Goal: Task Accomplishment & Management: Manage account settings

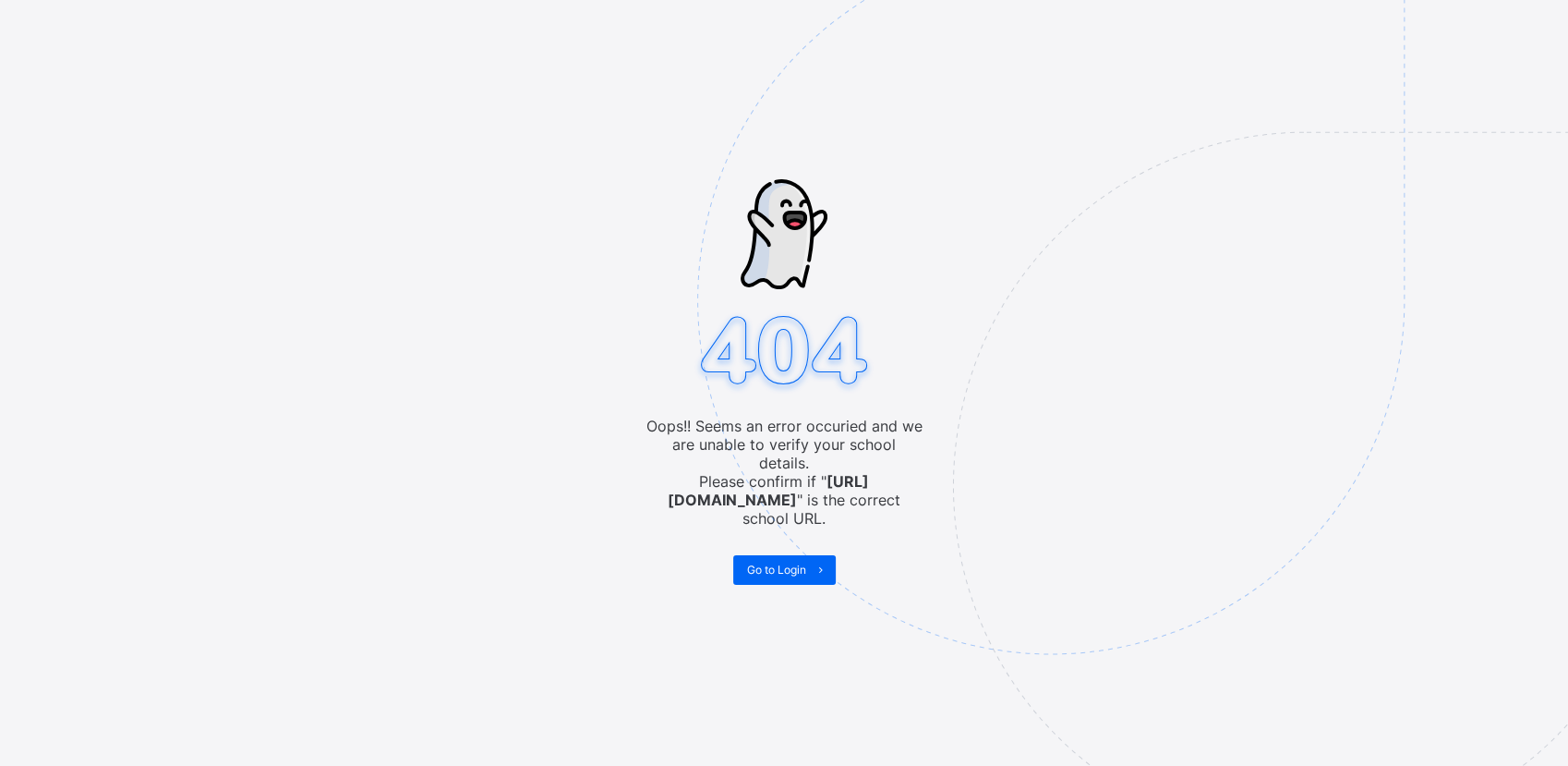
click at [193, 511] on div "Oops!! Seems an error occuried and we are unable to verify your school details.…" at bounding box center [784, 383] width 1568 height 766
click at [783, 558] on img at bounding box center [1179, 393] width 963 height 894
click at [784, 563] on span "Go to Login" at bounding box center [776, 569] width 59 height 14
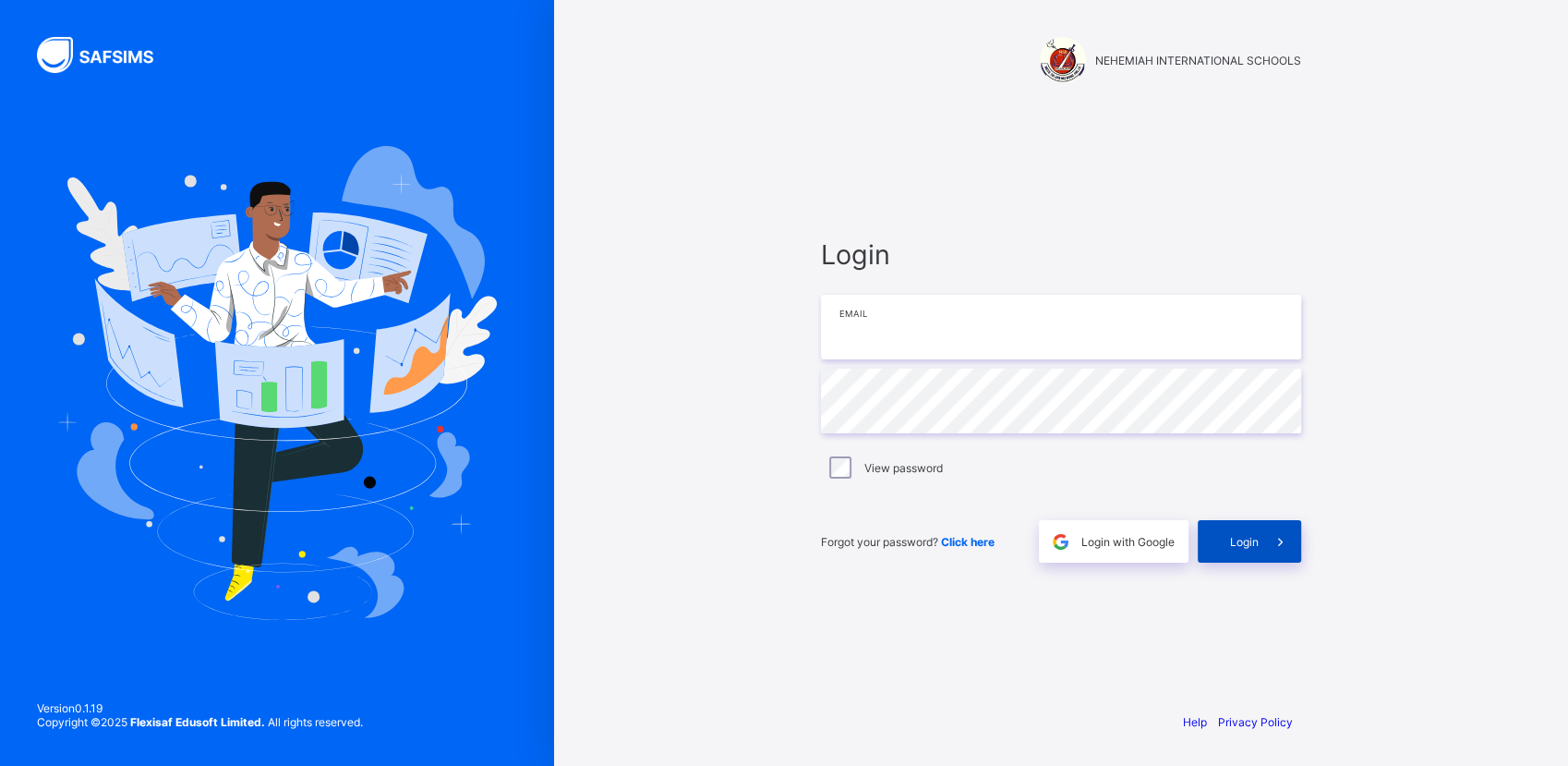
type input "**********"
click at [1238, 548] on div "Login" at bounding box center [1249, 542] width 103 height 43
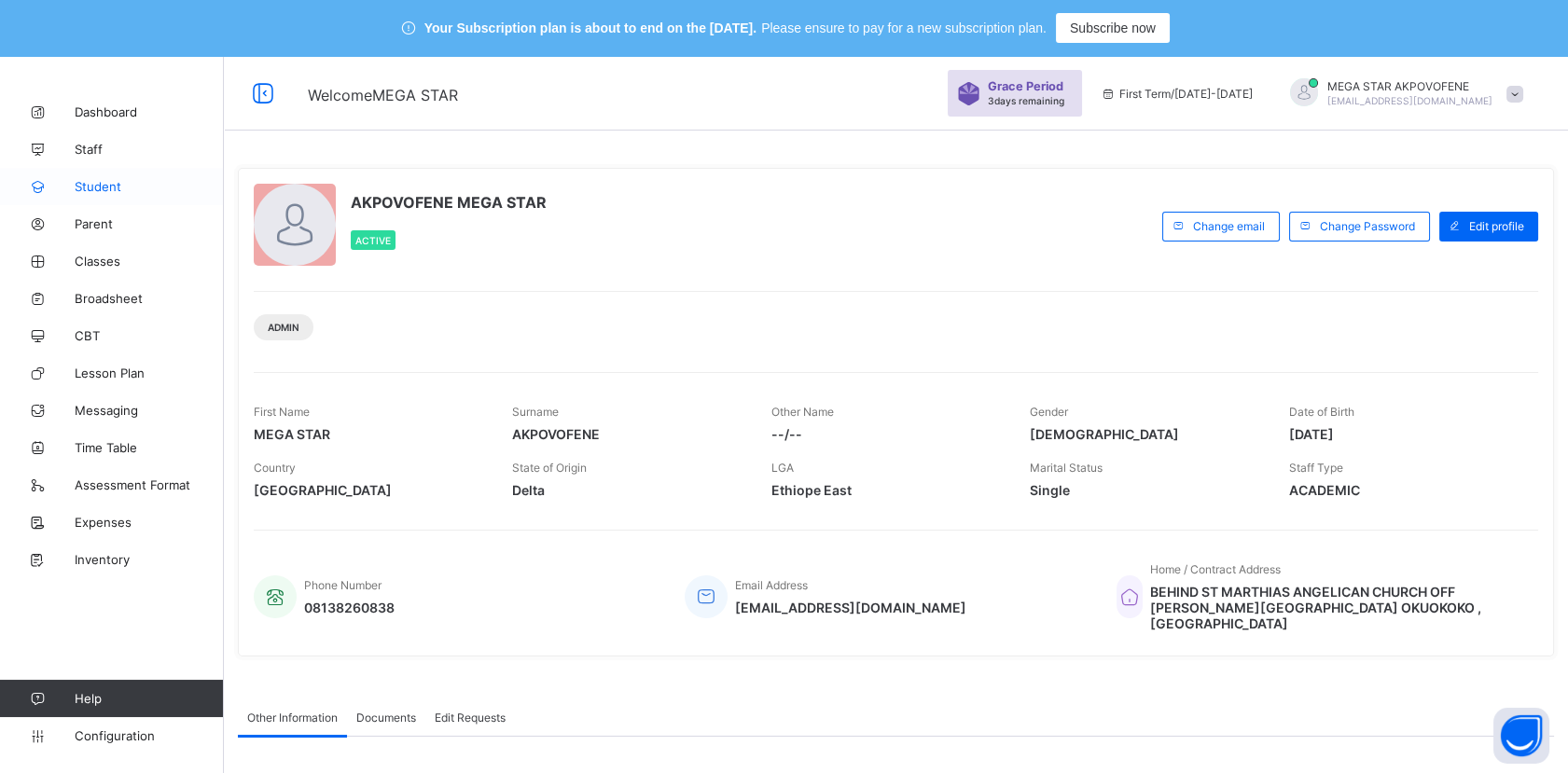
drag, startPoint x: 124, startPoint y: 182, endPoint x: 120, endPoint y: 193, distance: 11.7
click at [125, 183] on span "Student" at bounding box center [149, 186] width 149 height 15
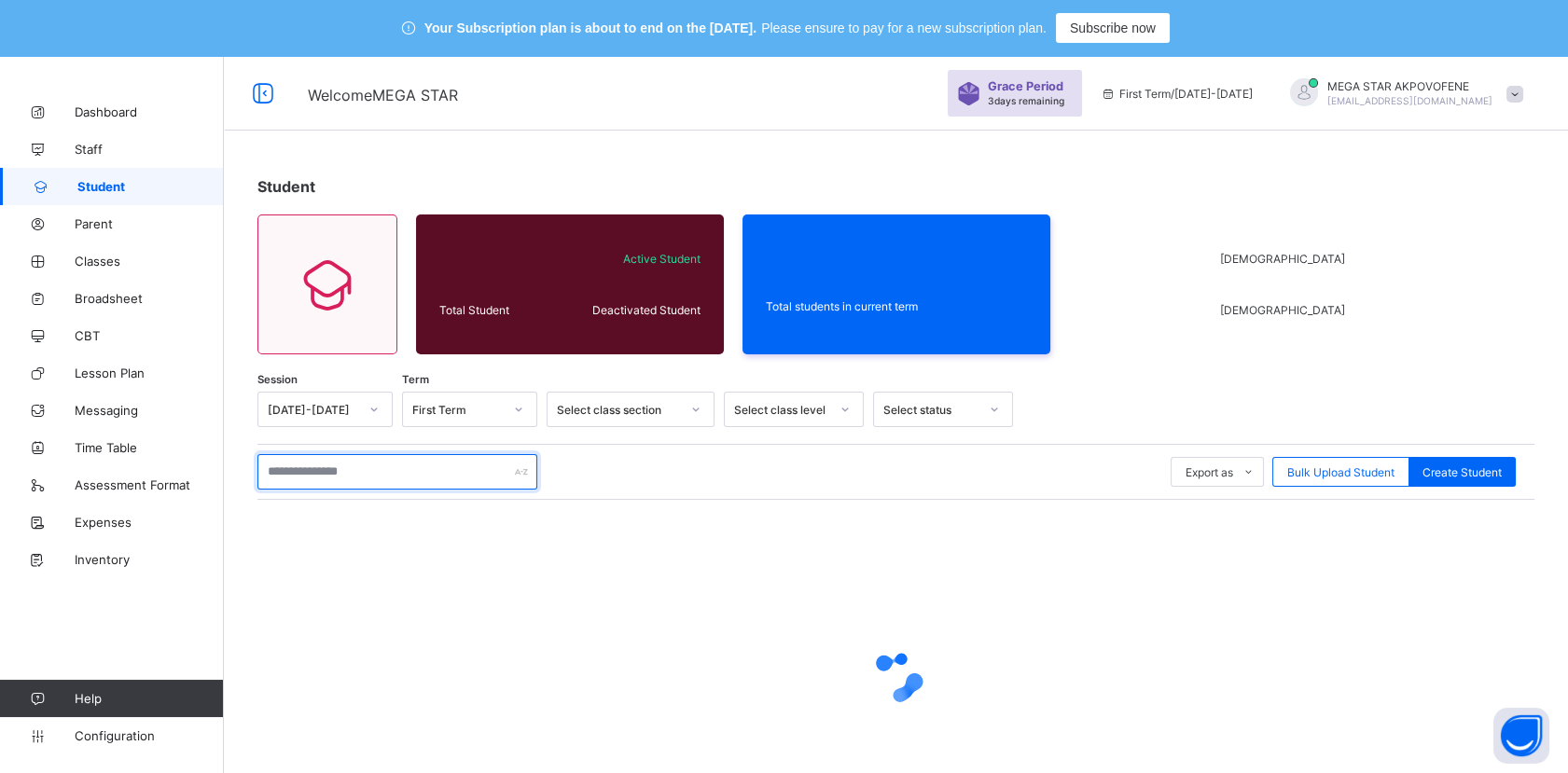
click at [347, 469] on input "text" at bounding box center [397, 471] width 280 height 35
click at [349, 469] on input "text" at bounding box center [397, 471] width 280 height 35
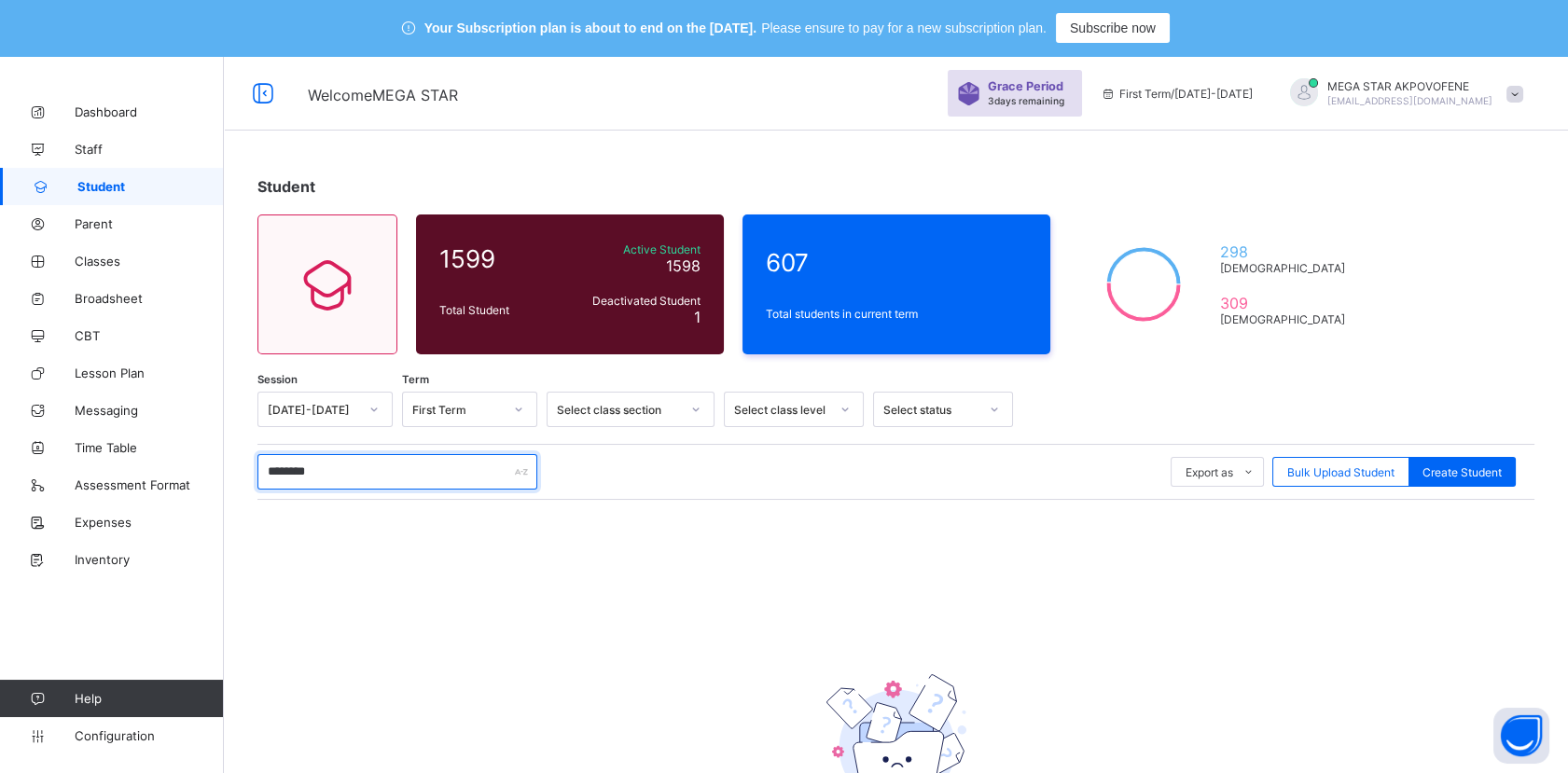
click at [306, 467] on input "********" at bounding box center [397, 471] width 280 height 35
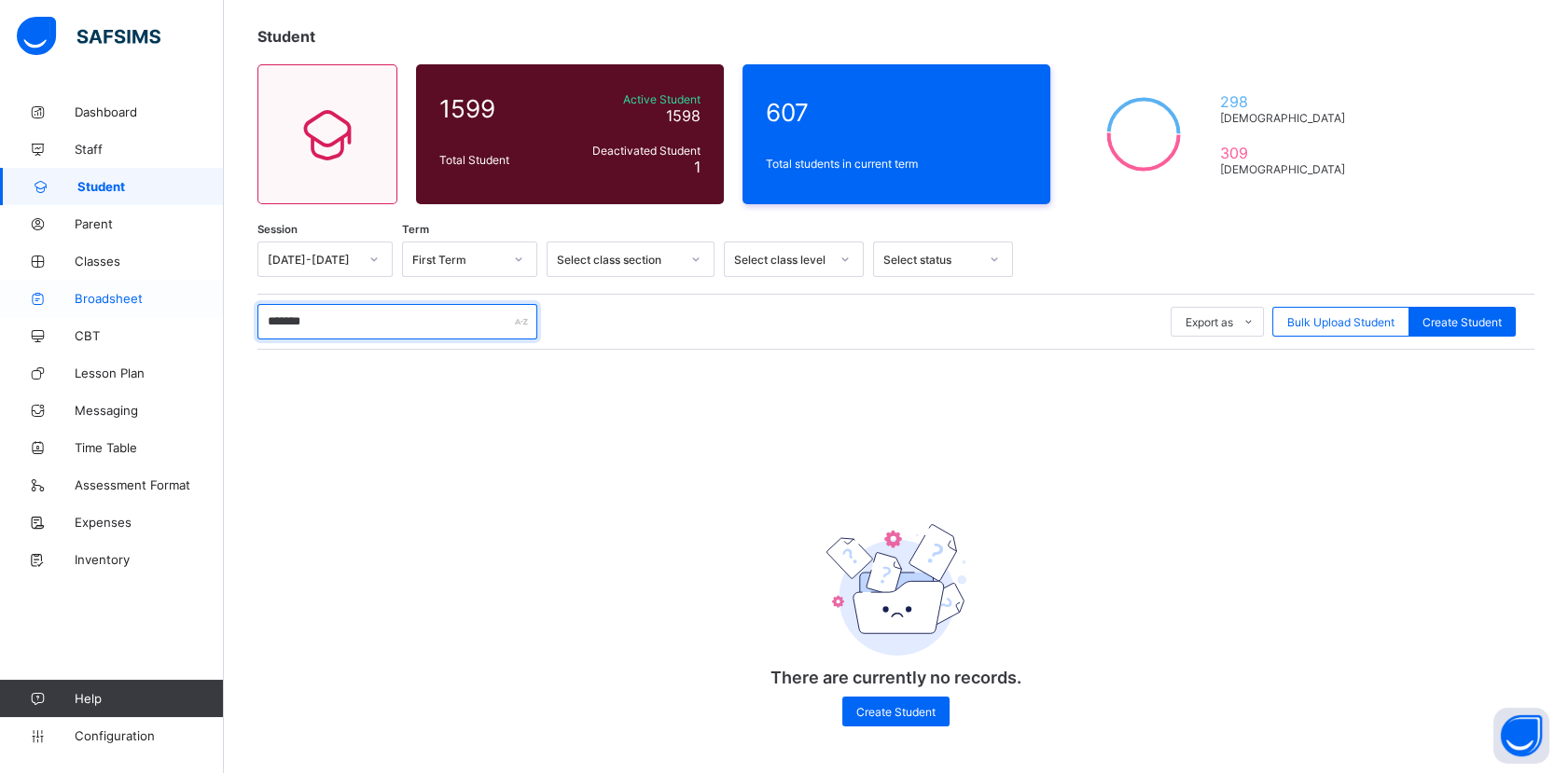
drag, startPoint x: 373, startPoint y: 319, endPoint x: 178, endPoint y: 314, distance: 195.1
click at [178, 314] on div "Welcome MEGA STAR Grace Period 3 days remaining First Term / 2025-2026 MEGA STA…" at bounding box center [784, 339] width 1568 height 867
type input "**********"
click at [107, 268] on link "Classes" at bounding box center [112, 261] width 224 height 37
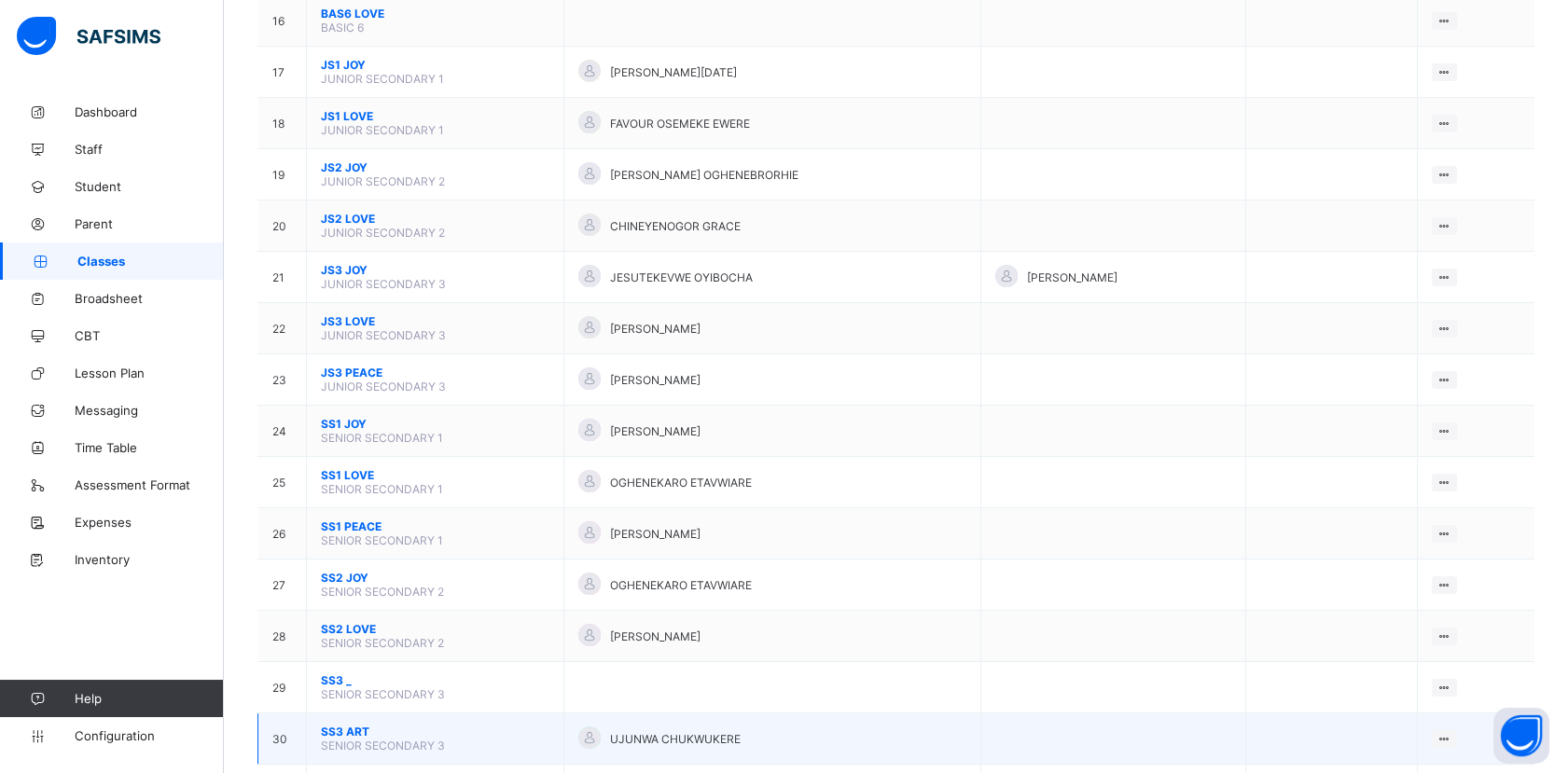
scroll to position [1089, 0]
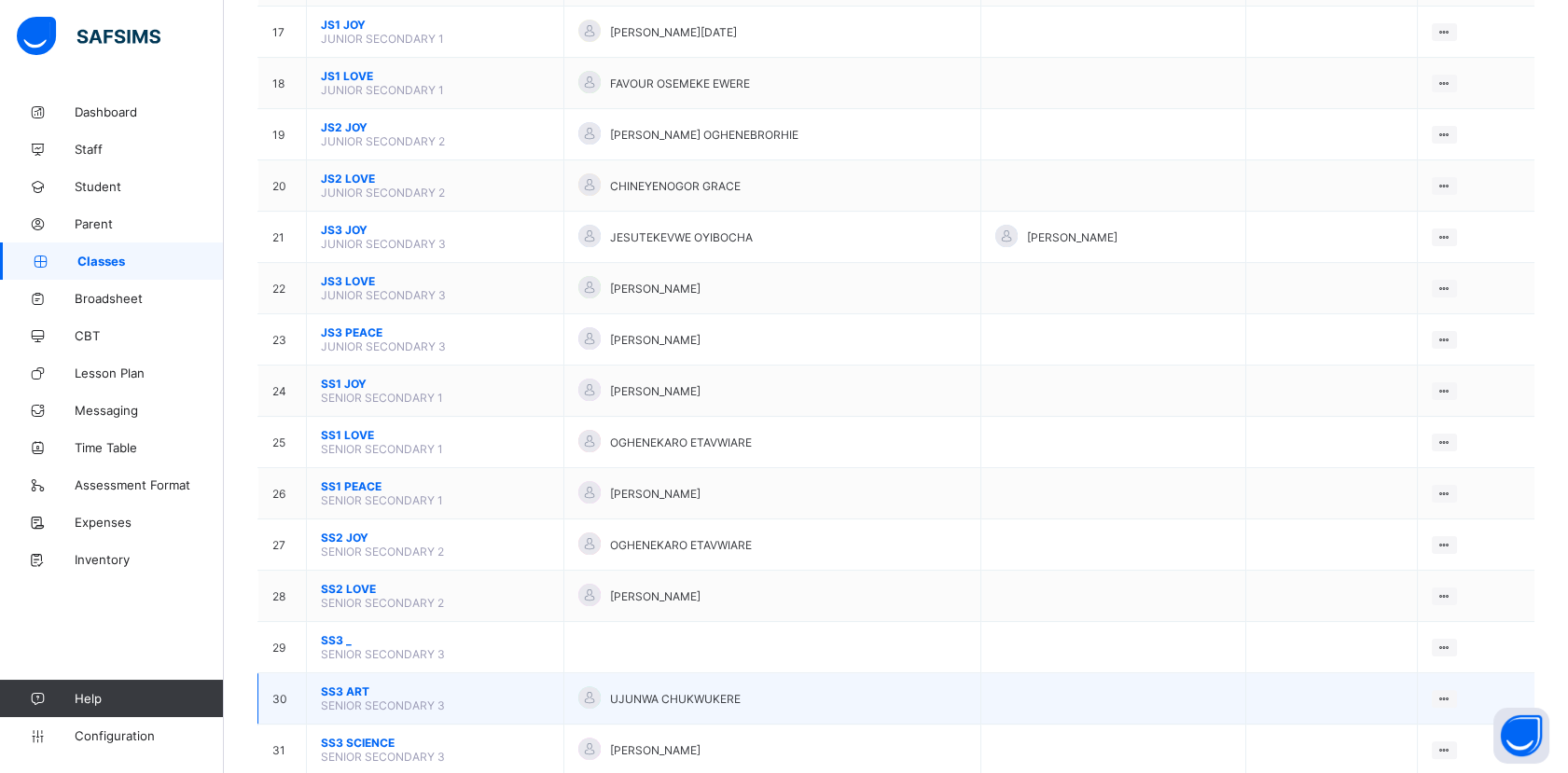
click at [340, 685] on span "SS3 ART" at bounding box center [435, 691] width 229 height 14
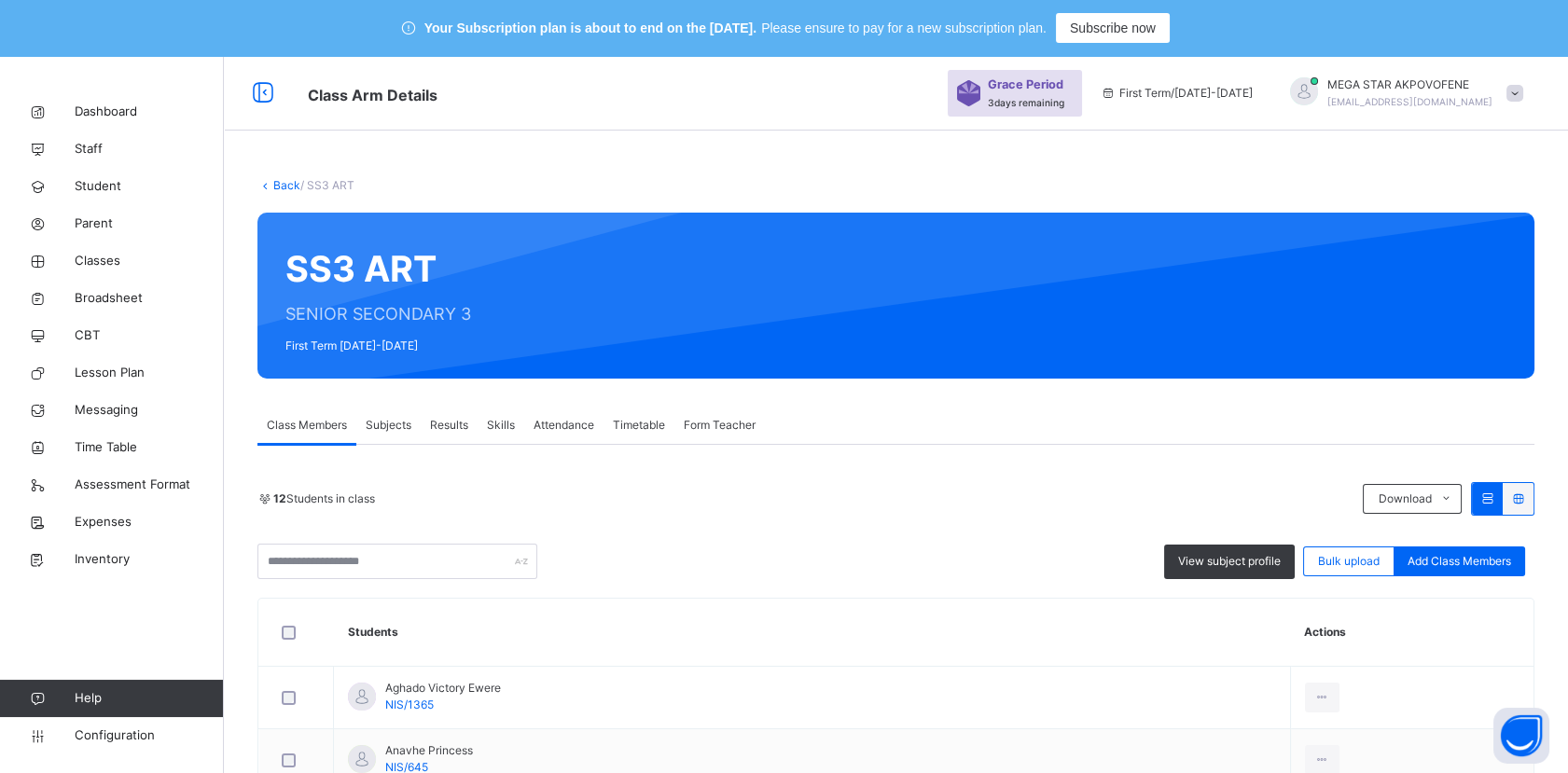
click at [278, 188] on link "Back" at bounding box center [287, 185] width 28 height 14
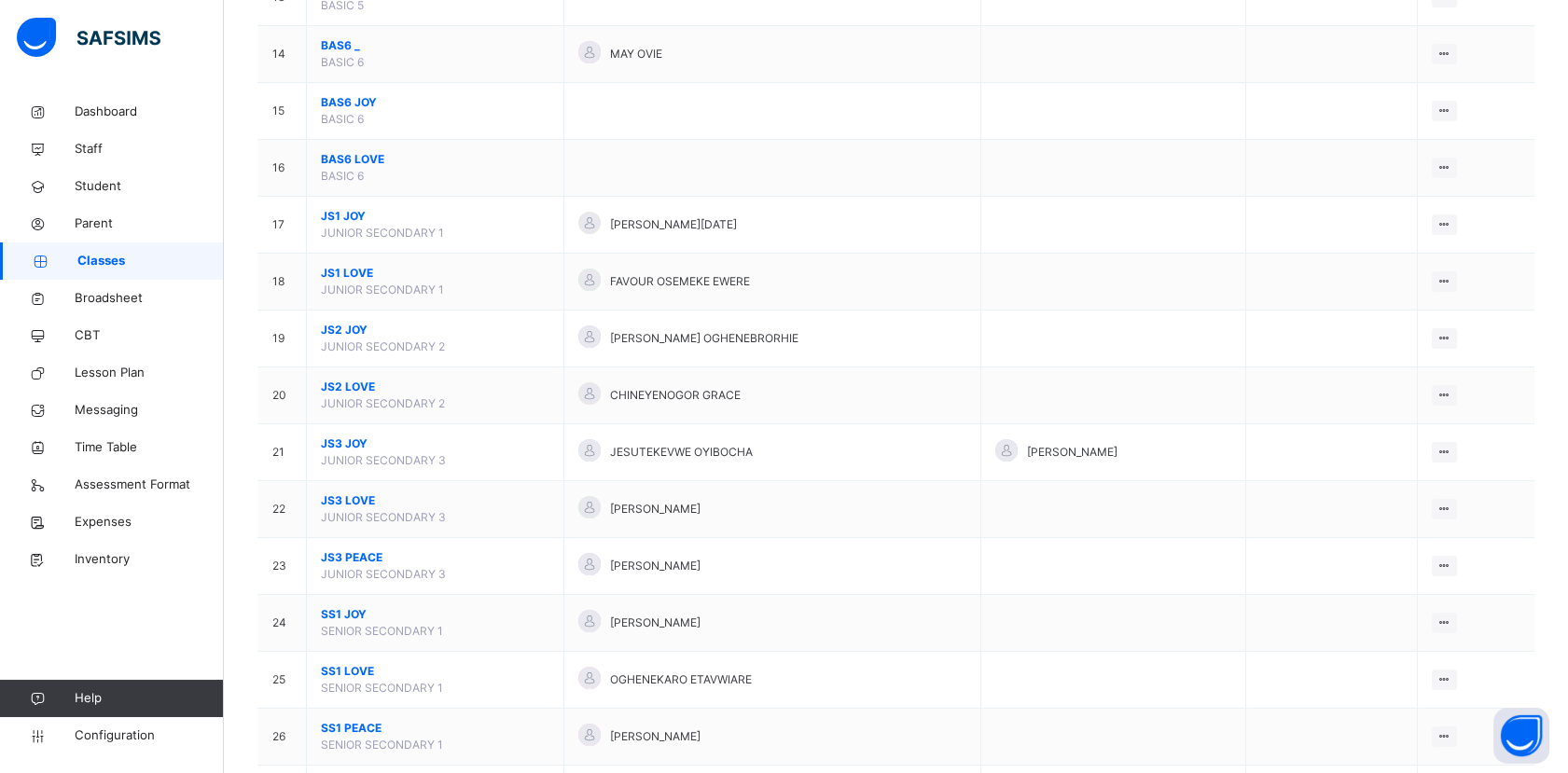
scroll to position [1311, 0]
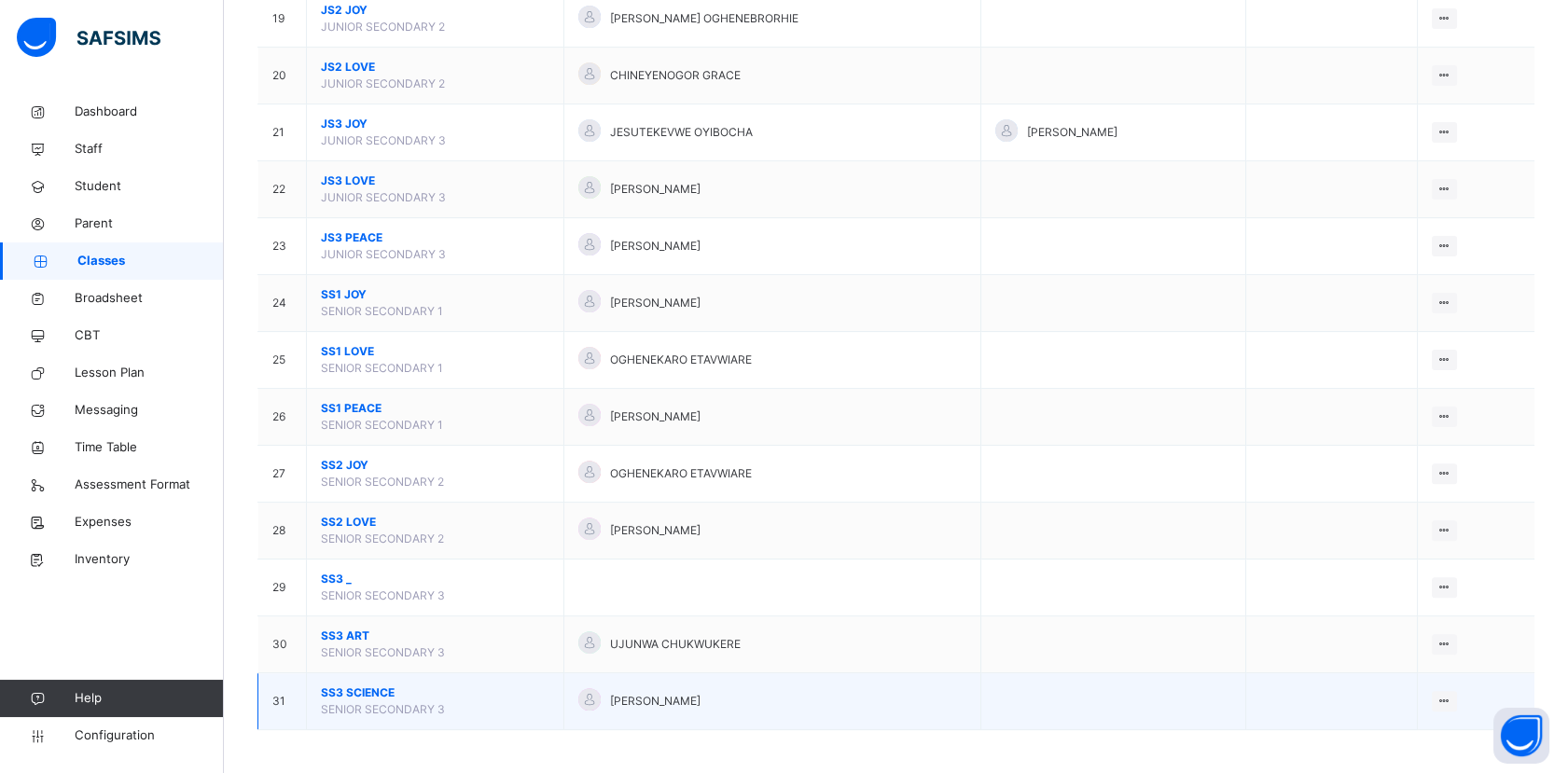
click at [348, 685] on span "SS3 SCIENCE" at bounding box center [435, 692] width 229 height 17
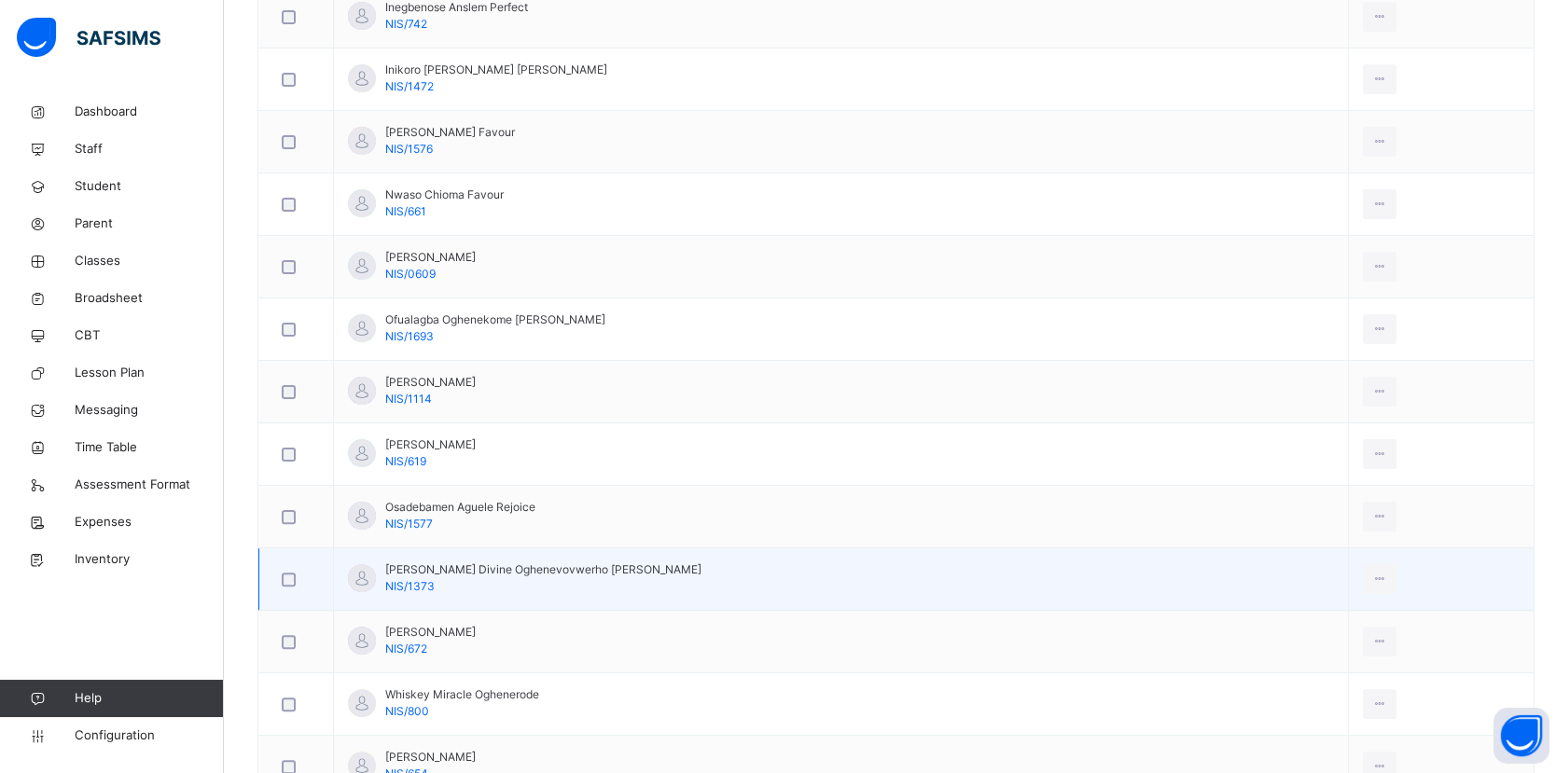
scroll to position [1347, 0]
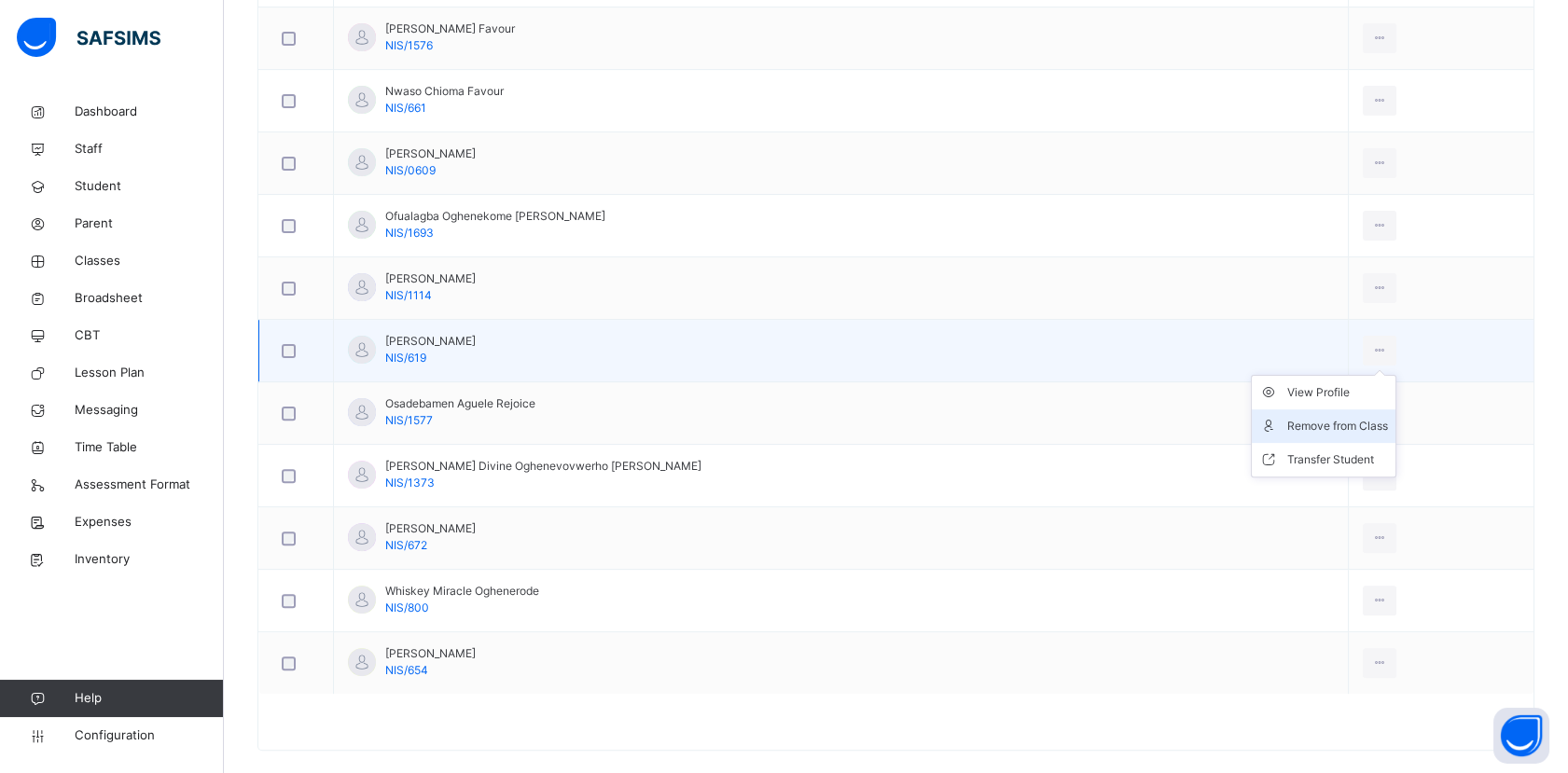
click at [1294, 419] on div "Remove from Class" at bounding box center [1337, 425] width 101 height 19
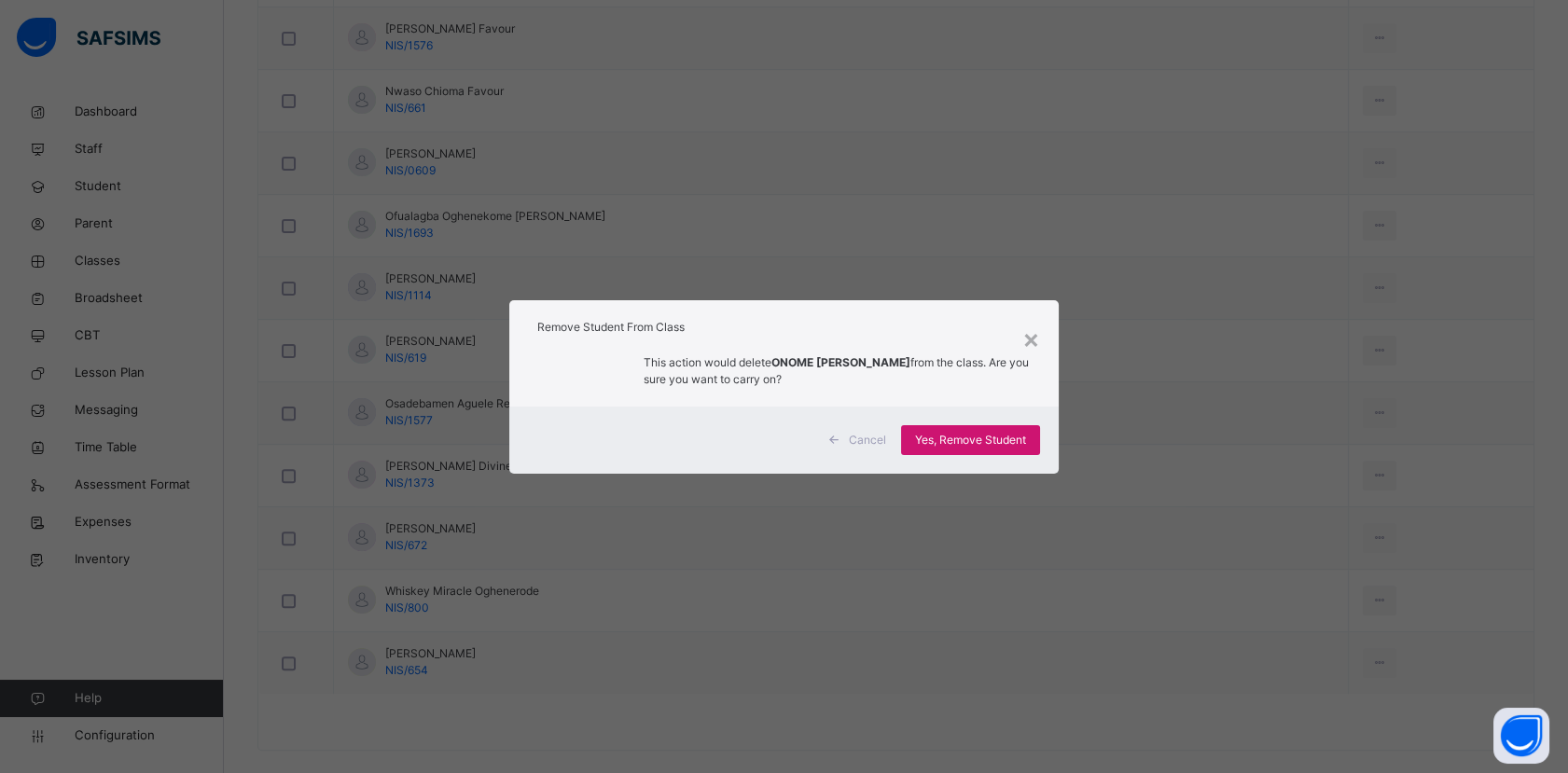
click at [1004, 445] on span "Yes, Remove Student" at bounding box center [970, 440] width 111 height 17
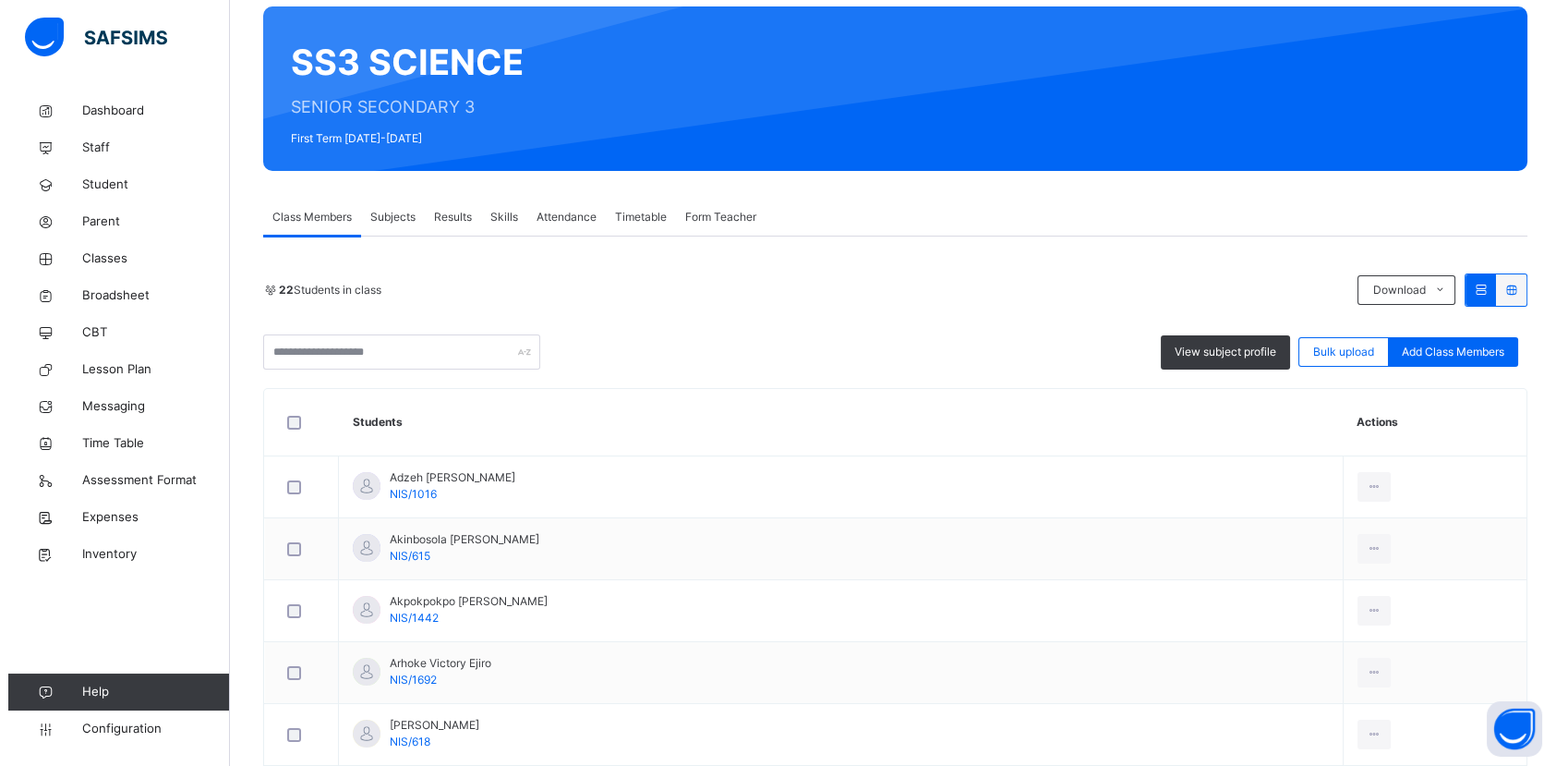
scroll to position [0, 0]
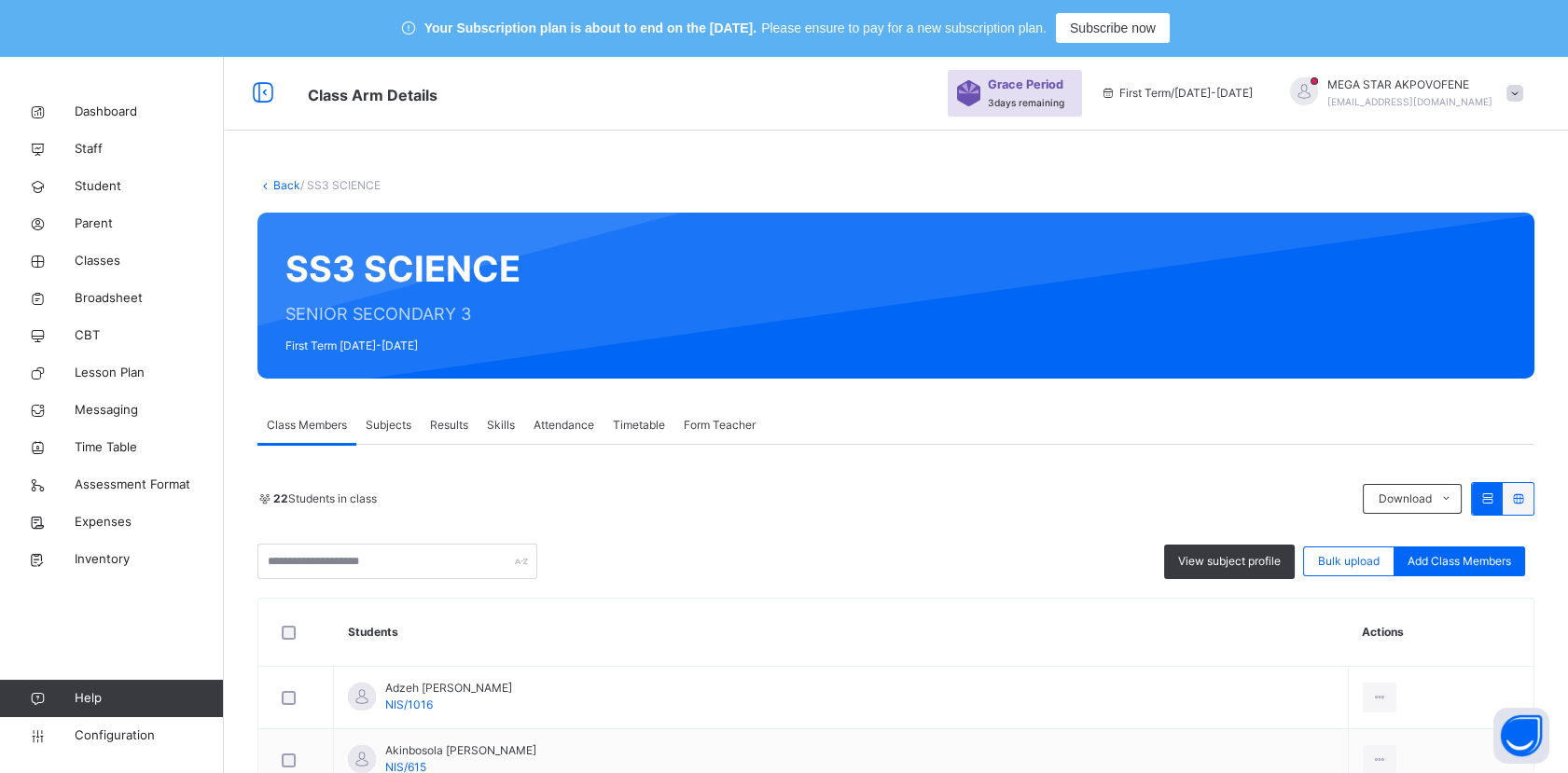
click at [284, 183] on link "Back" at bounding box center [287, 185] width 28 height 14
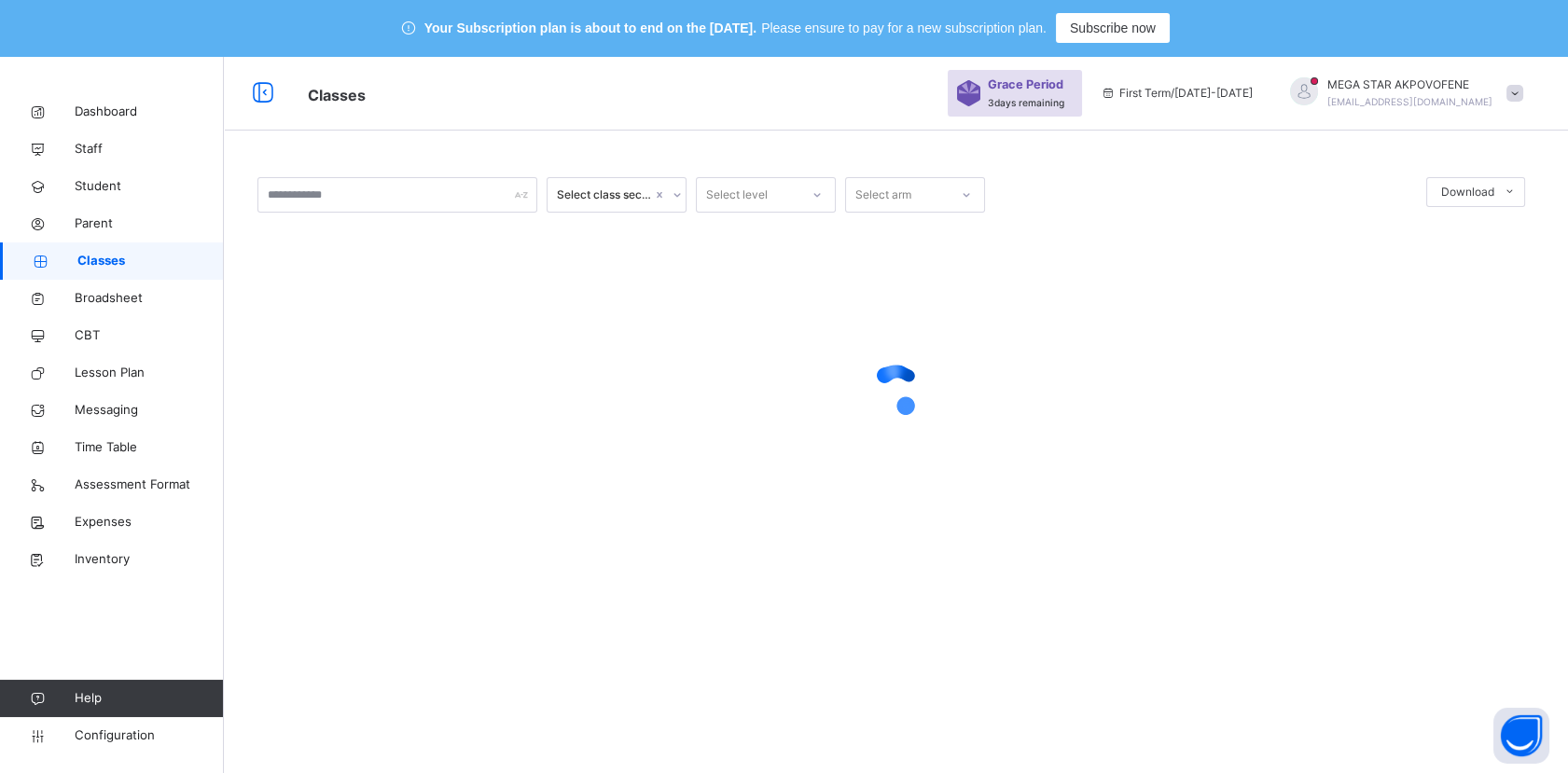
click at [101, 255] on span "Classes" at bounding box center [150, 260] width 146 height 19
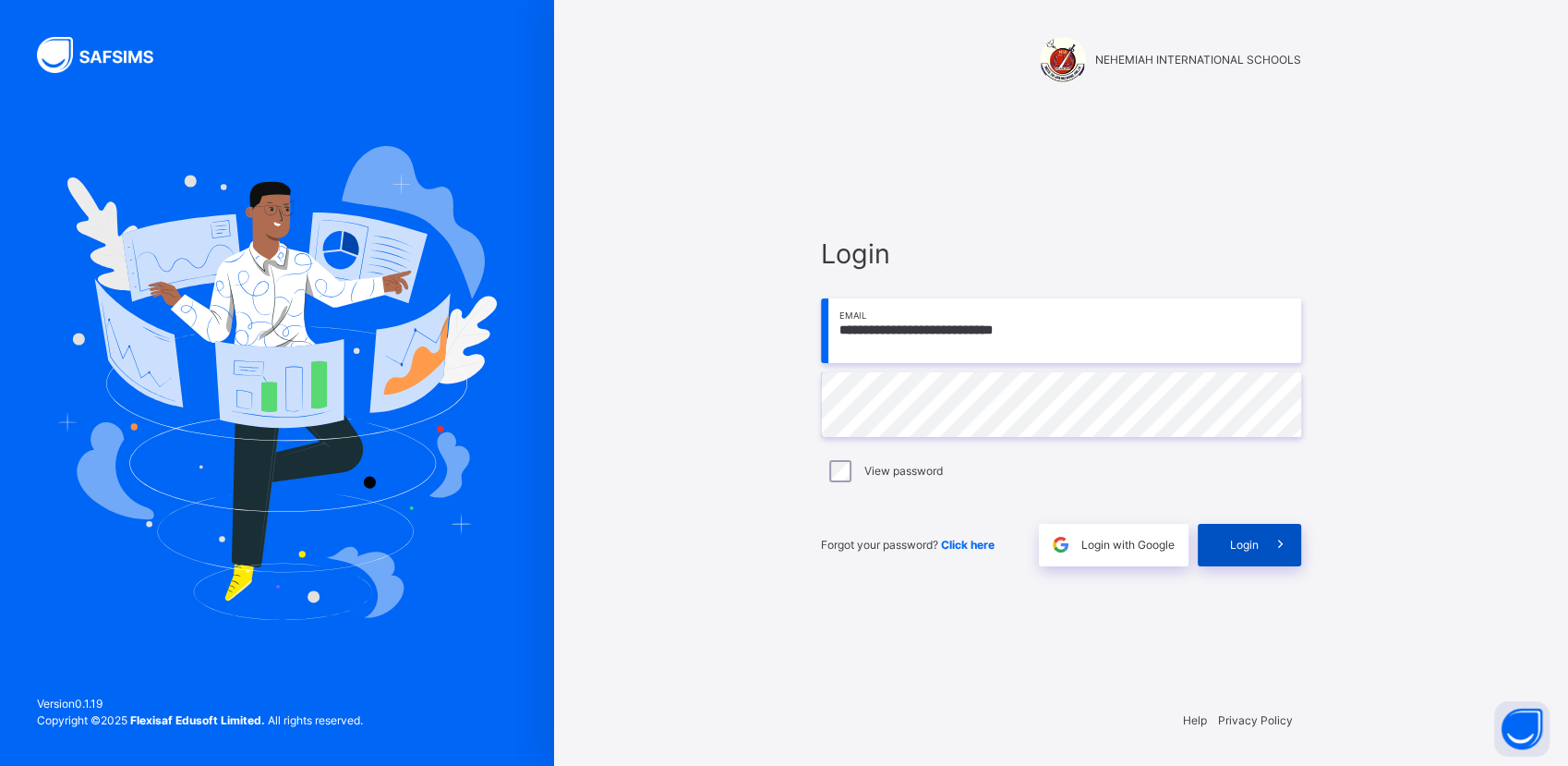
click at [1237, 552] on span "Login" at bounding box center [1244, 545] width 28 height 17
type input "**********"
click at [1249, 546] on span "Login" at bounding box center [1244, 542] width 28 height 14
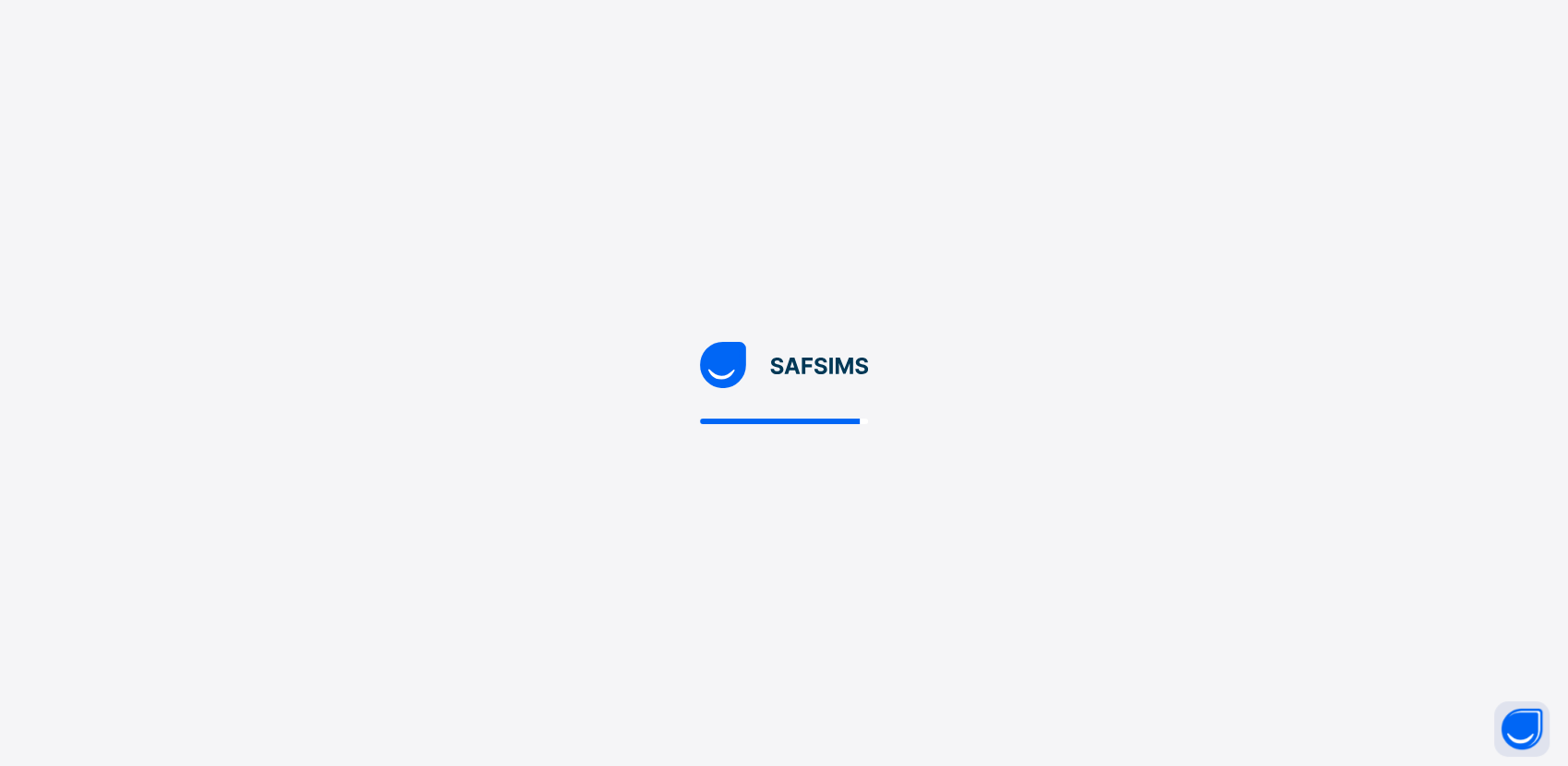
click at [1087, 409] on div at bounding box center [784, 383] width 1568 height 766
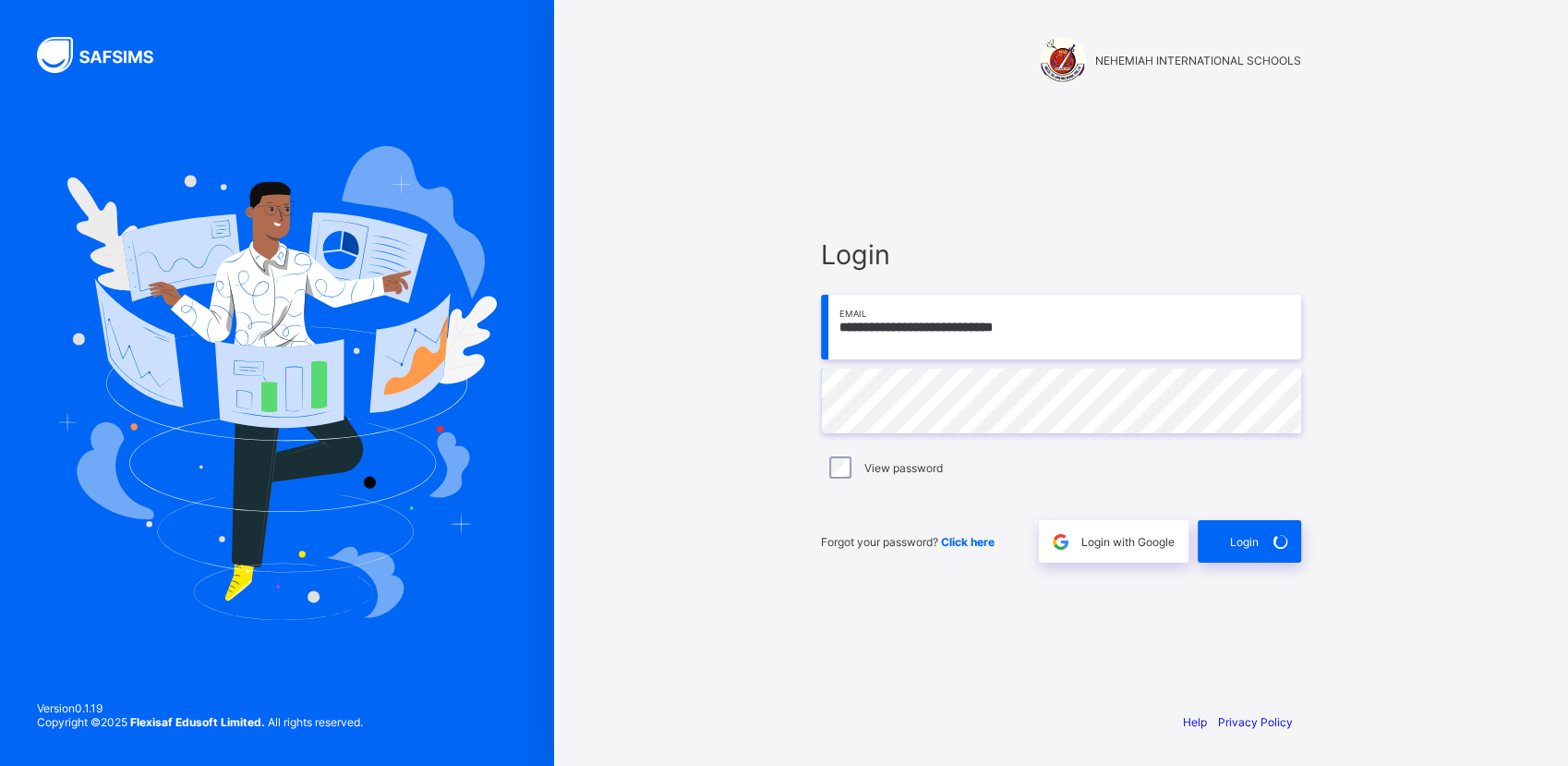
click at [591, 457] on div "**********" at bounding box center [1061, 383] width 1014 height 766
click at [1232, 544] on span "Login" at bounding box center [1244, 542] width 28 height 14
click at [1256, 537] on span "Login" at bounding box center [1244, 542] width 28 height 14
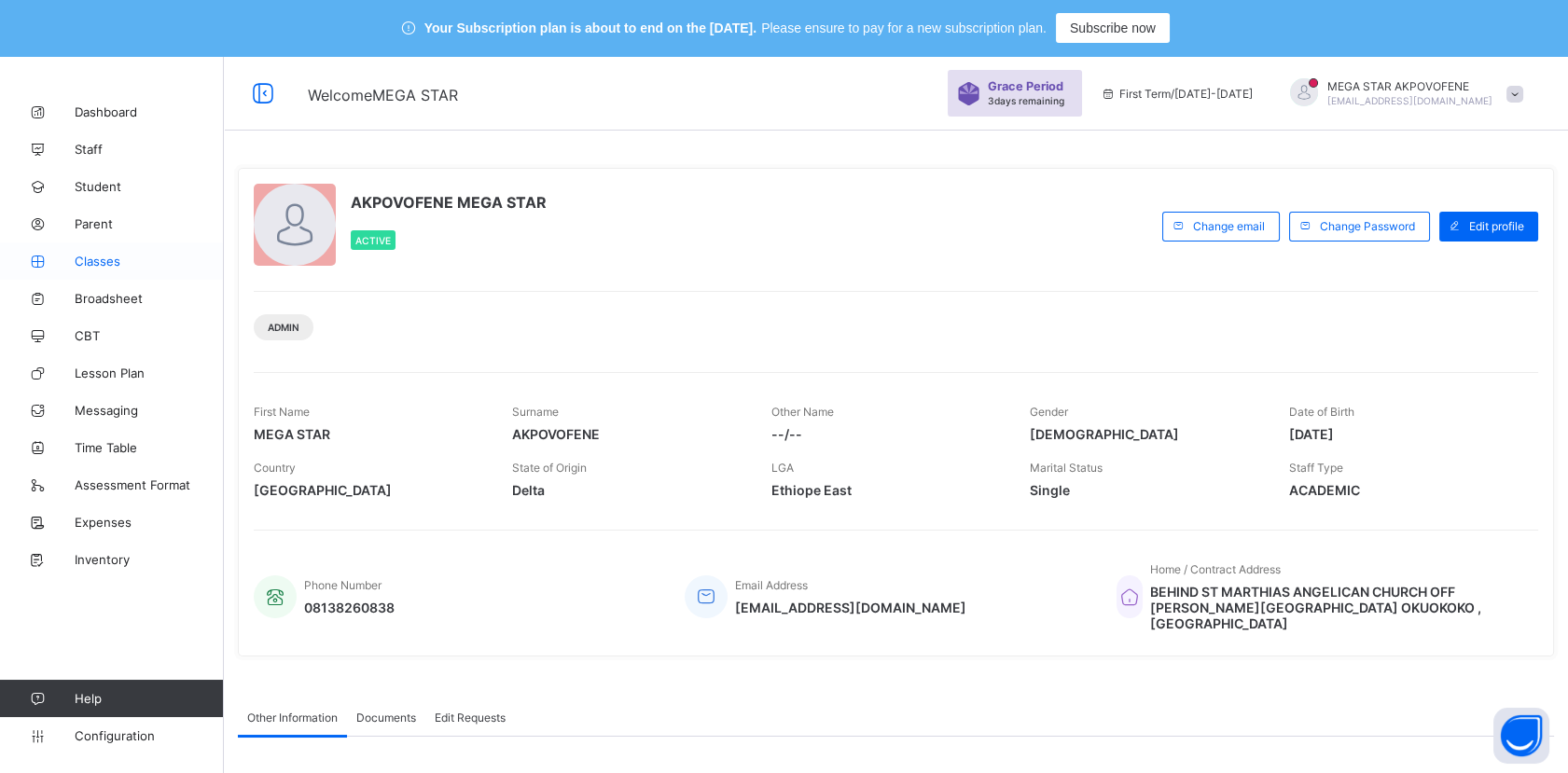
click at [107, 259] on span "Classes" at bounding box center [149, 260] width 149 height 15
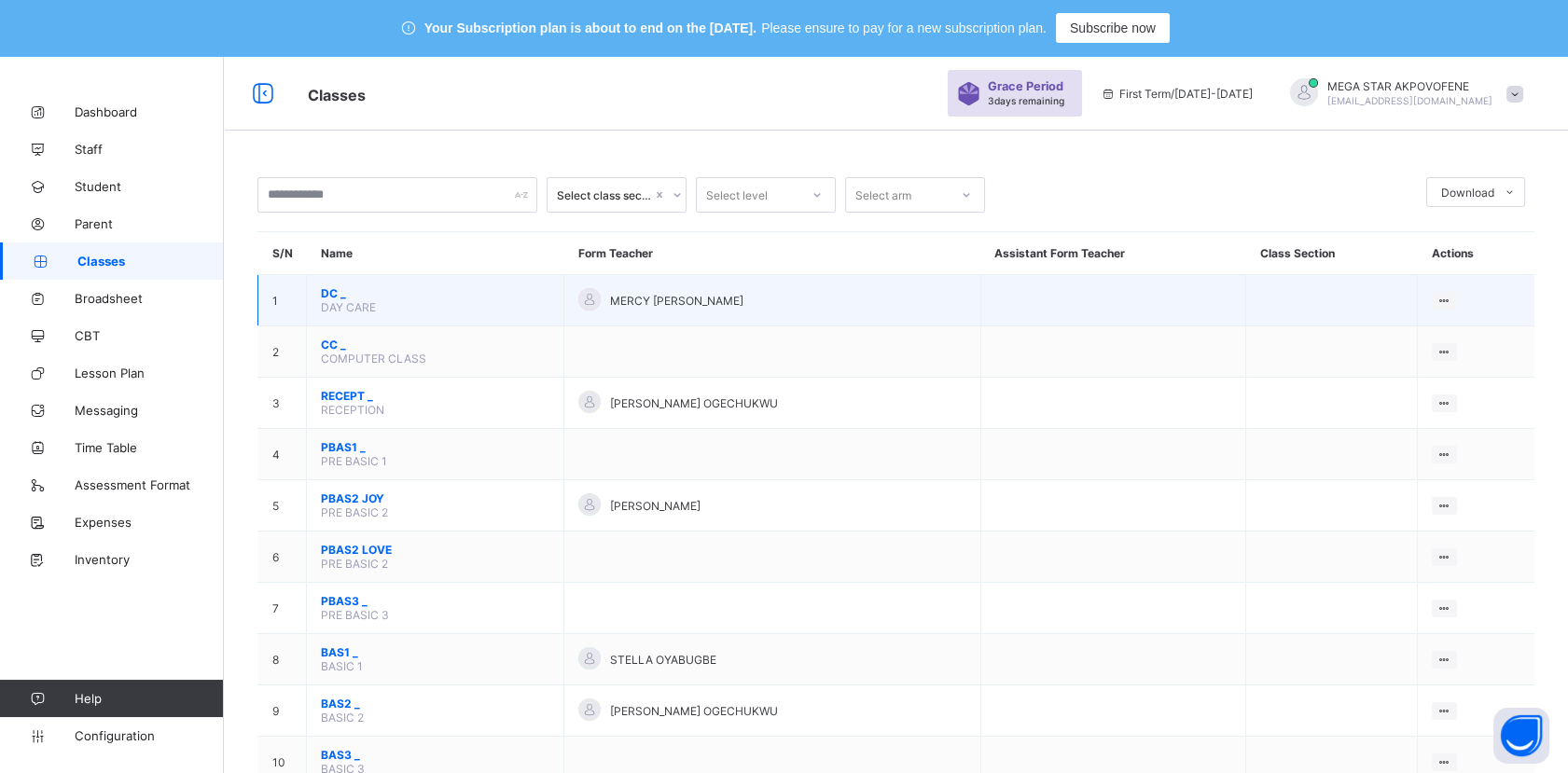
click at [343, 287] on span "DC _" at bounding box center [435, 293] width 229 height 14
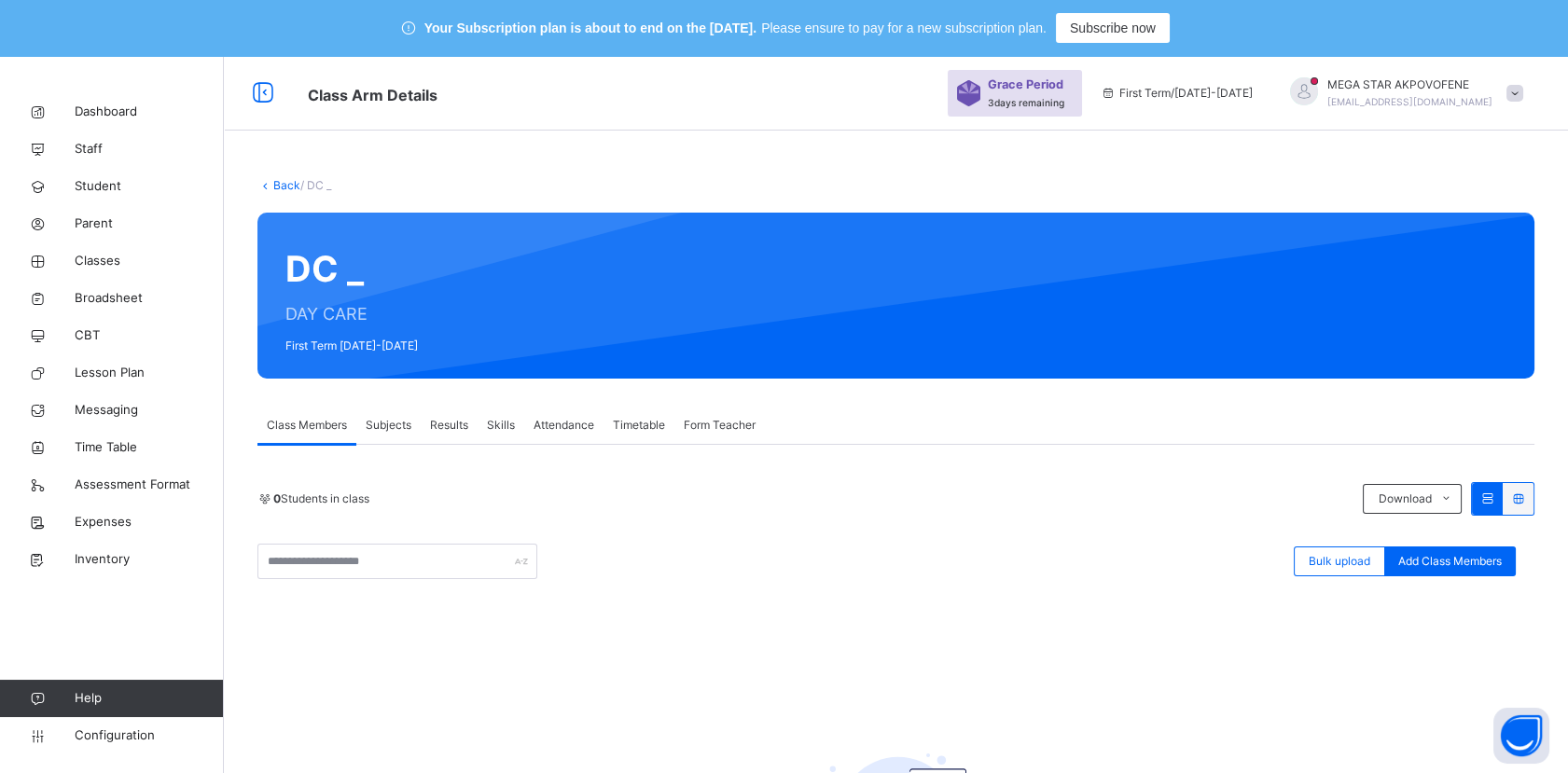
click at [282, 188] on link "Back" at bounding box center [287, 185] width 28 height 14
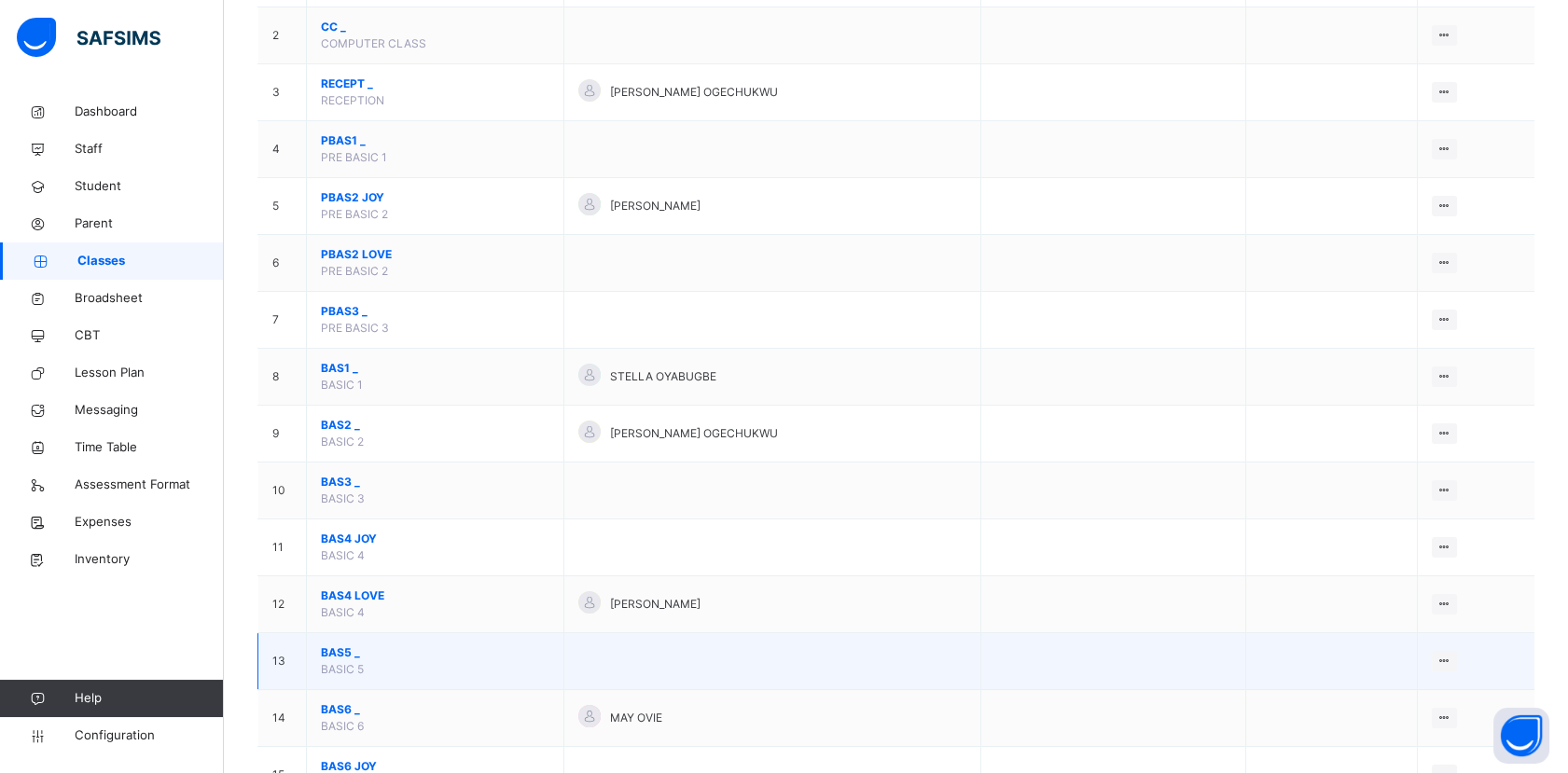
scroll to position [414, 0]
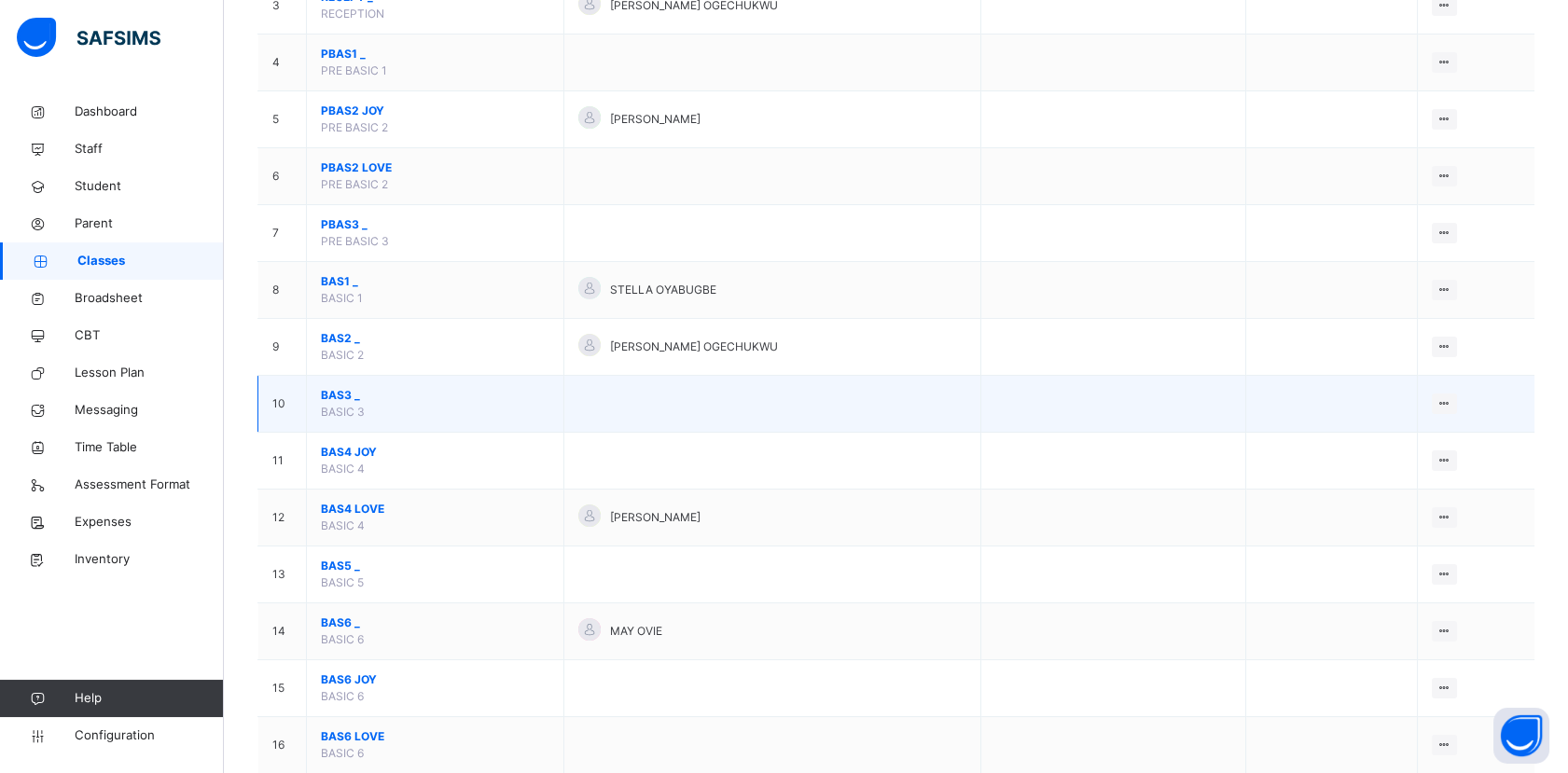
click at [343, 395] on span "BAS3 _" at bounding box center [435, 395] width 229 height 17
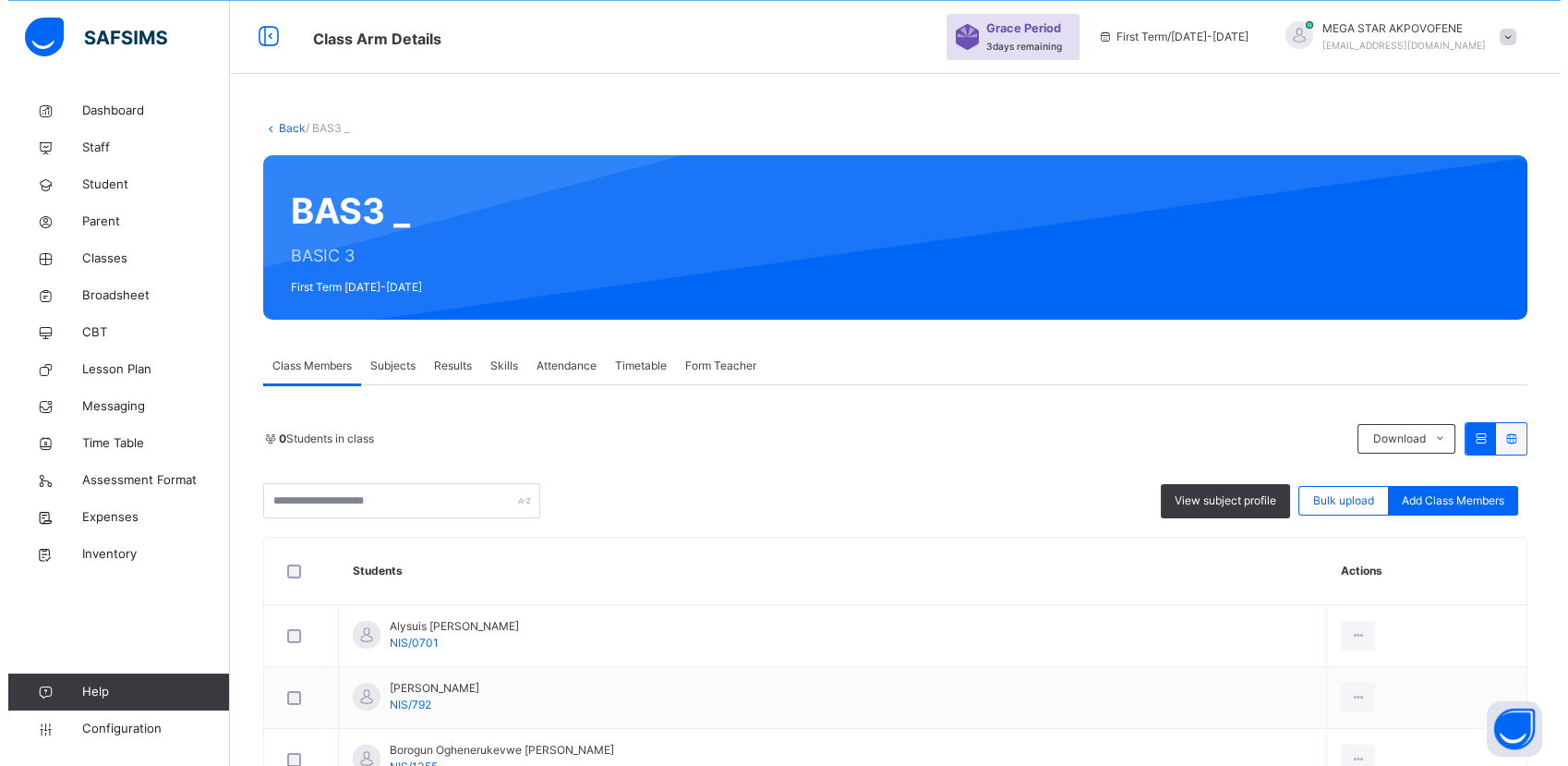
scroll to position [411, 0]
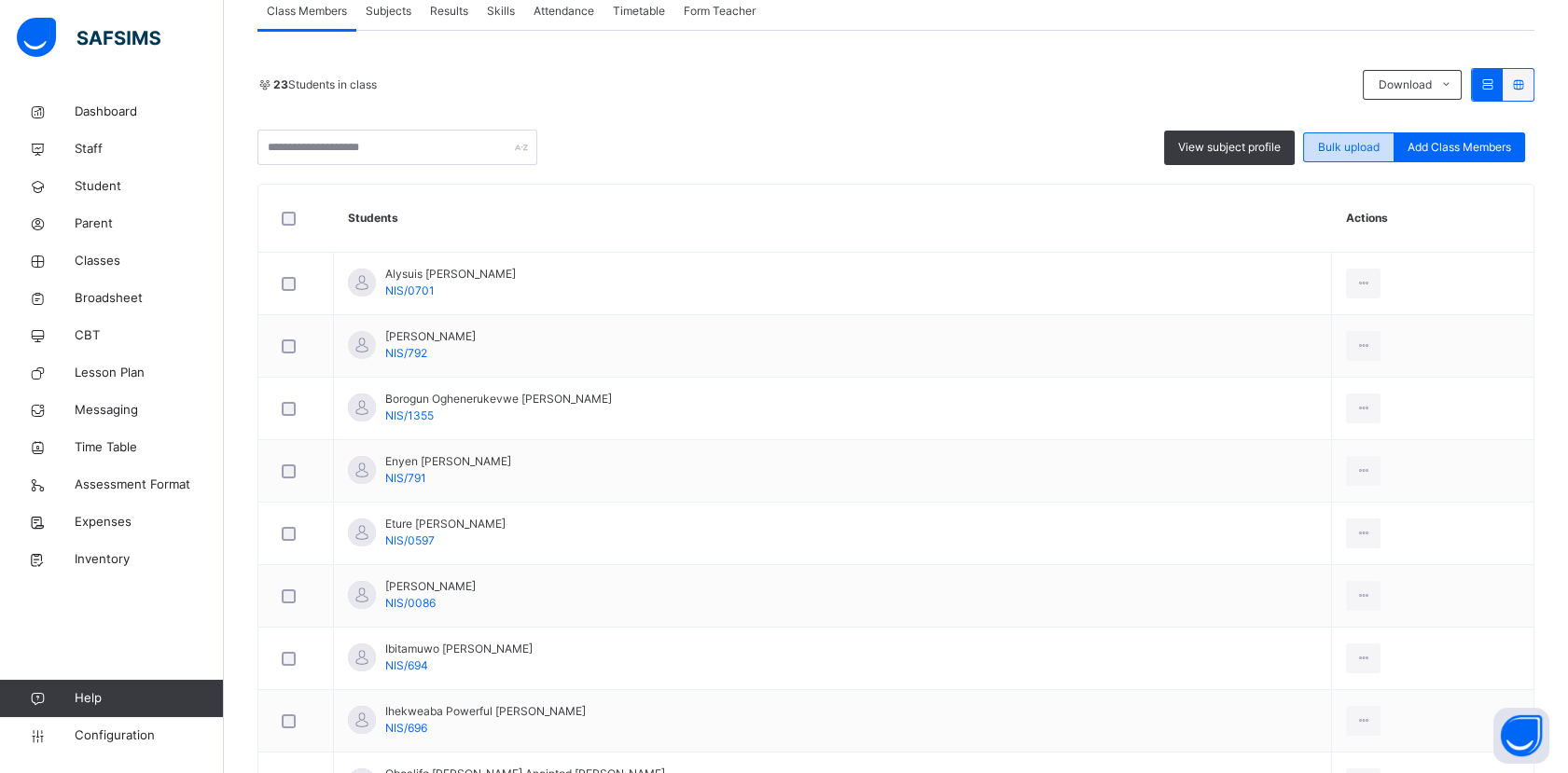
click at [1356, 153] on span "Bulk upload" at bounding box center [1349, 146] width 62 height 17
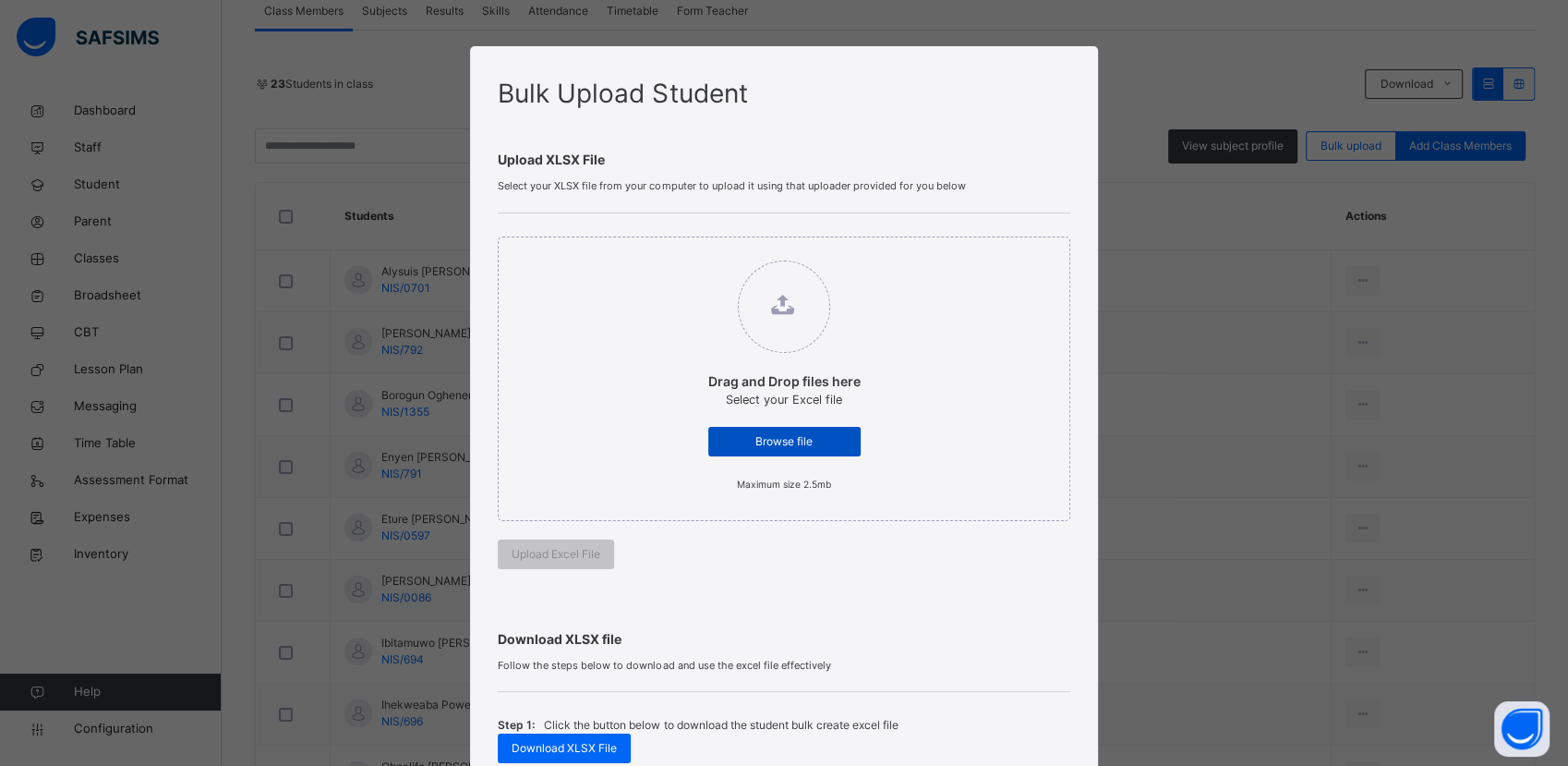
click at [783, 450] on div "Browse file" at bounding box center [784, 442] width 153 height 29
click at [690, 251] on input "Drag and Drop files here Select your Excel file Browse file Maximum size 2.5mb" at bounding box center [690, 251] width 0 height 0
type input "**********"
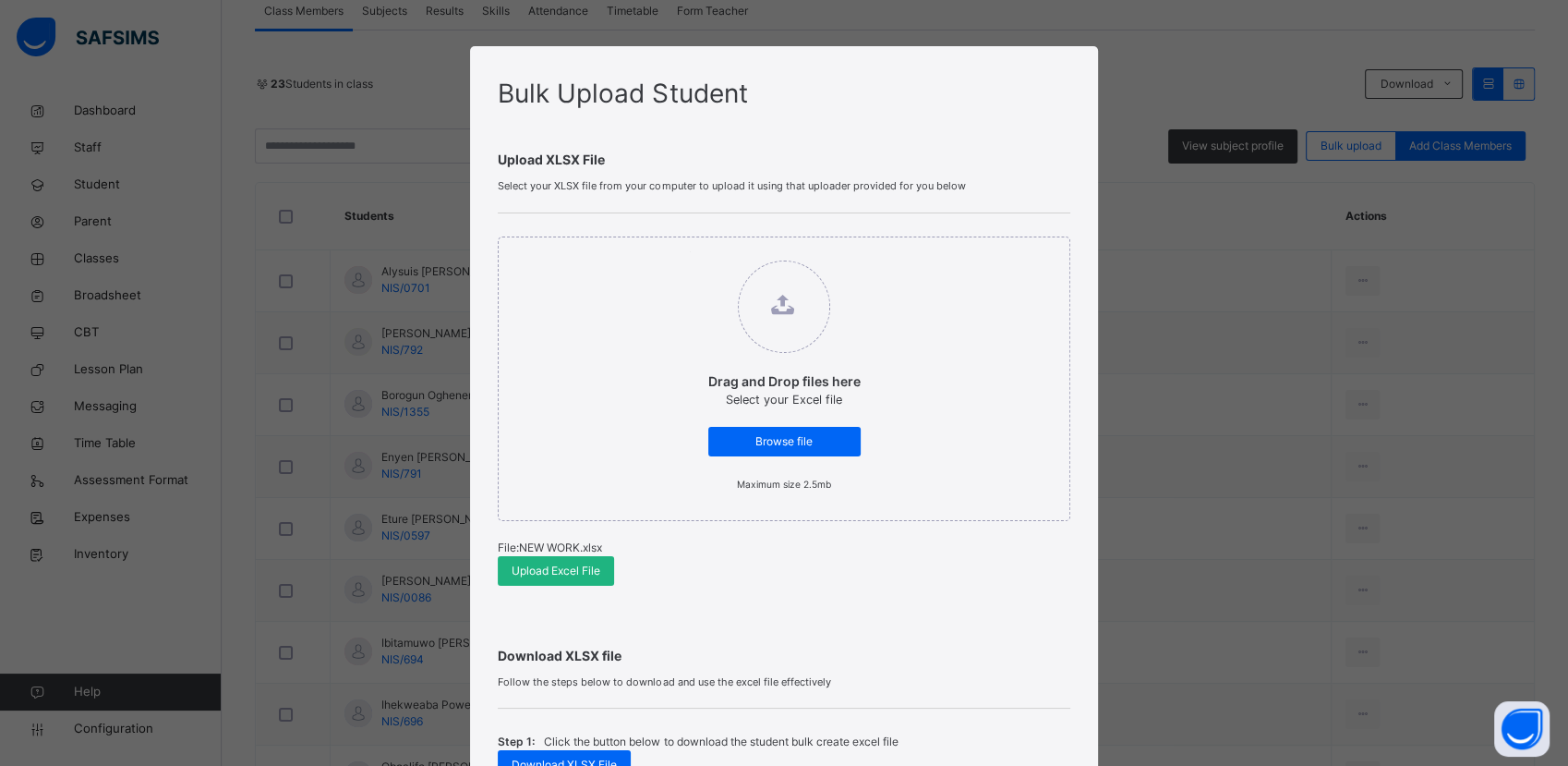
click at [554, 571] on span "Upload Excel File" at bounding box center [555, 570] width 89 height 17
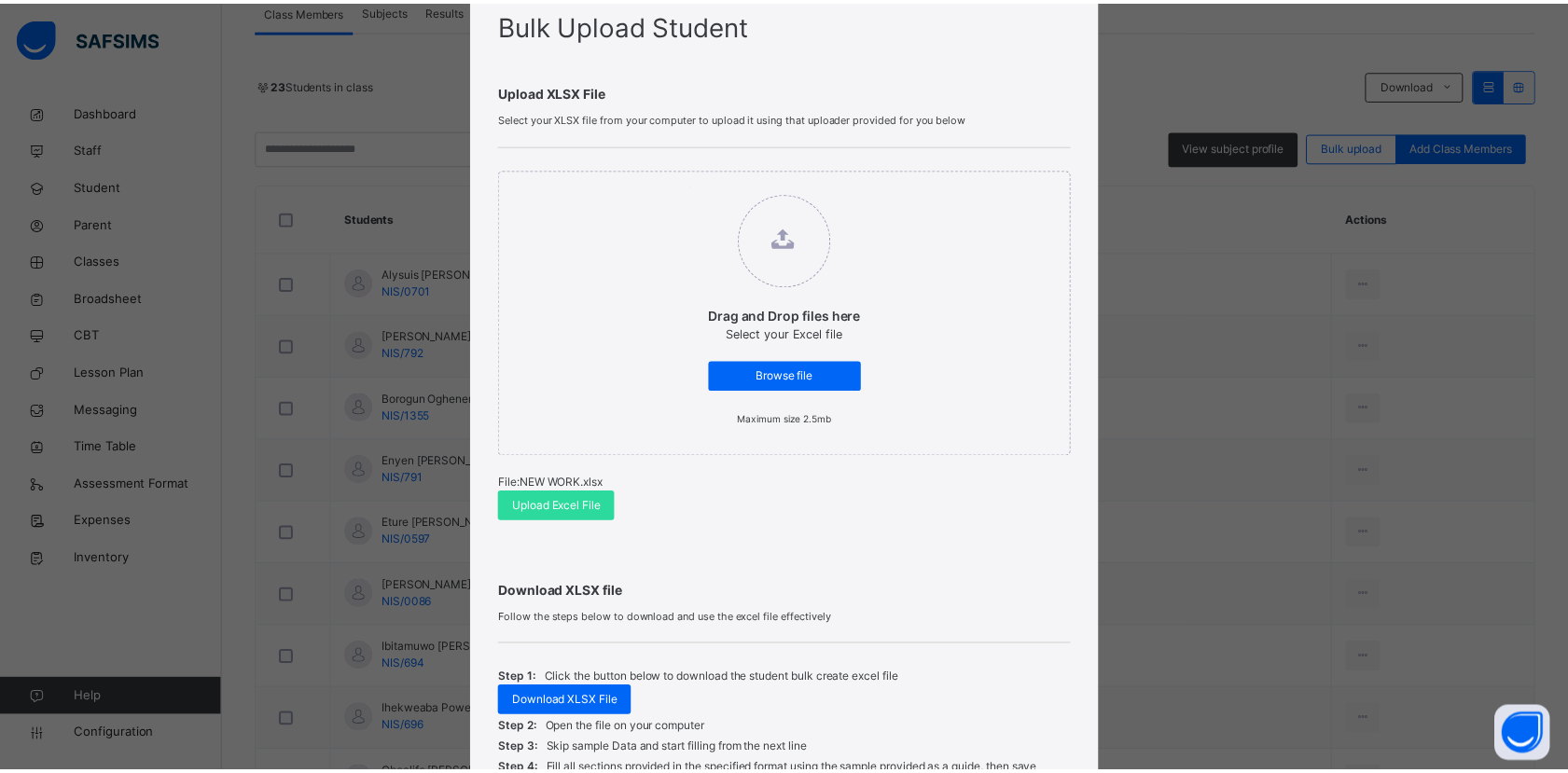
scroll to position [103, 0]
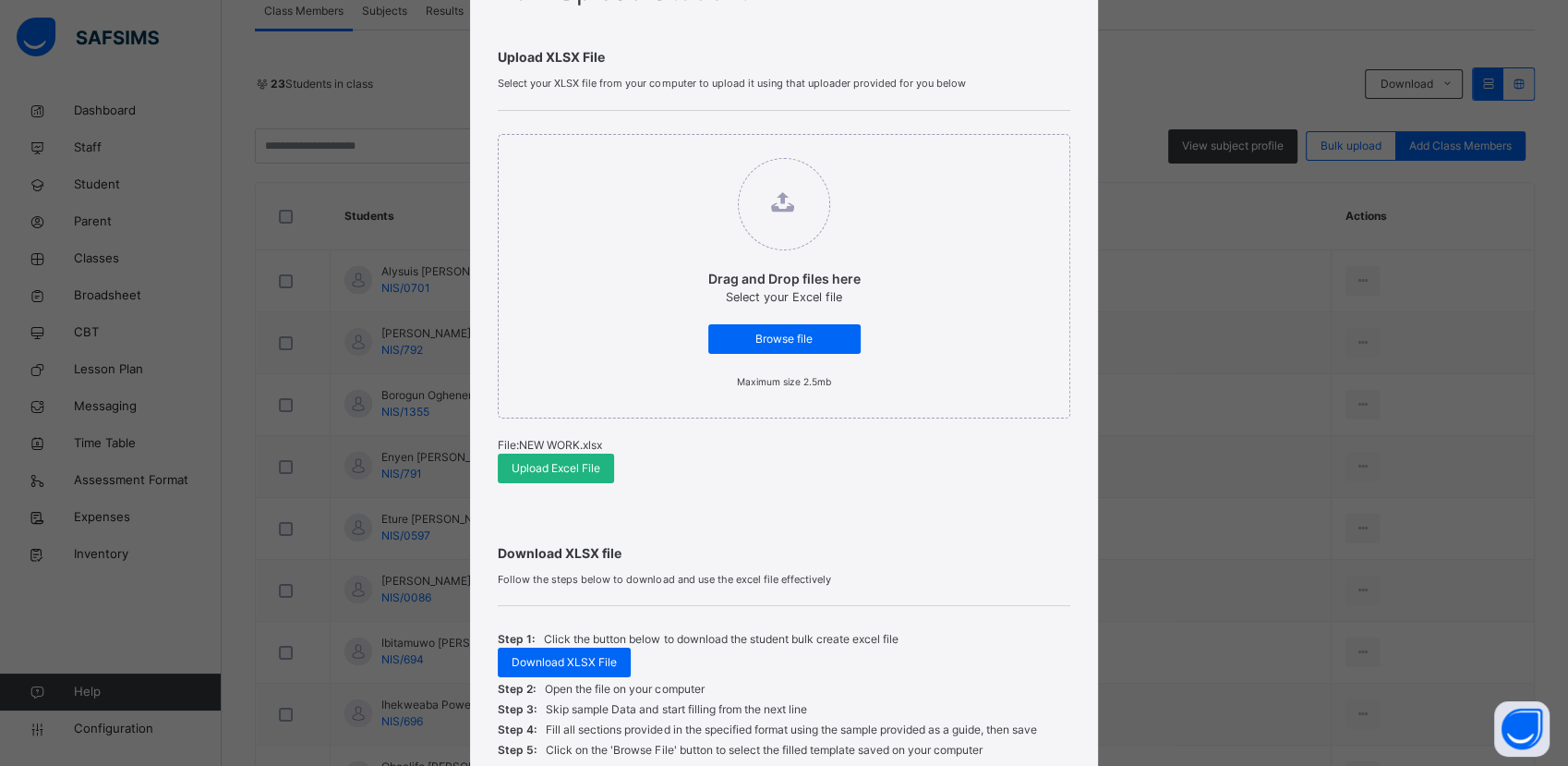
click at [555, 467] on span "Upload Excel File" at bounding box center [555, 468] width 89 height 17
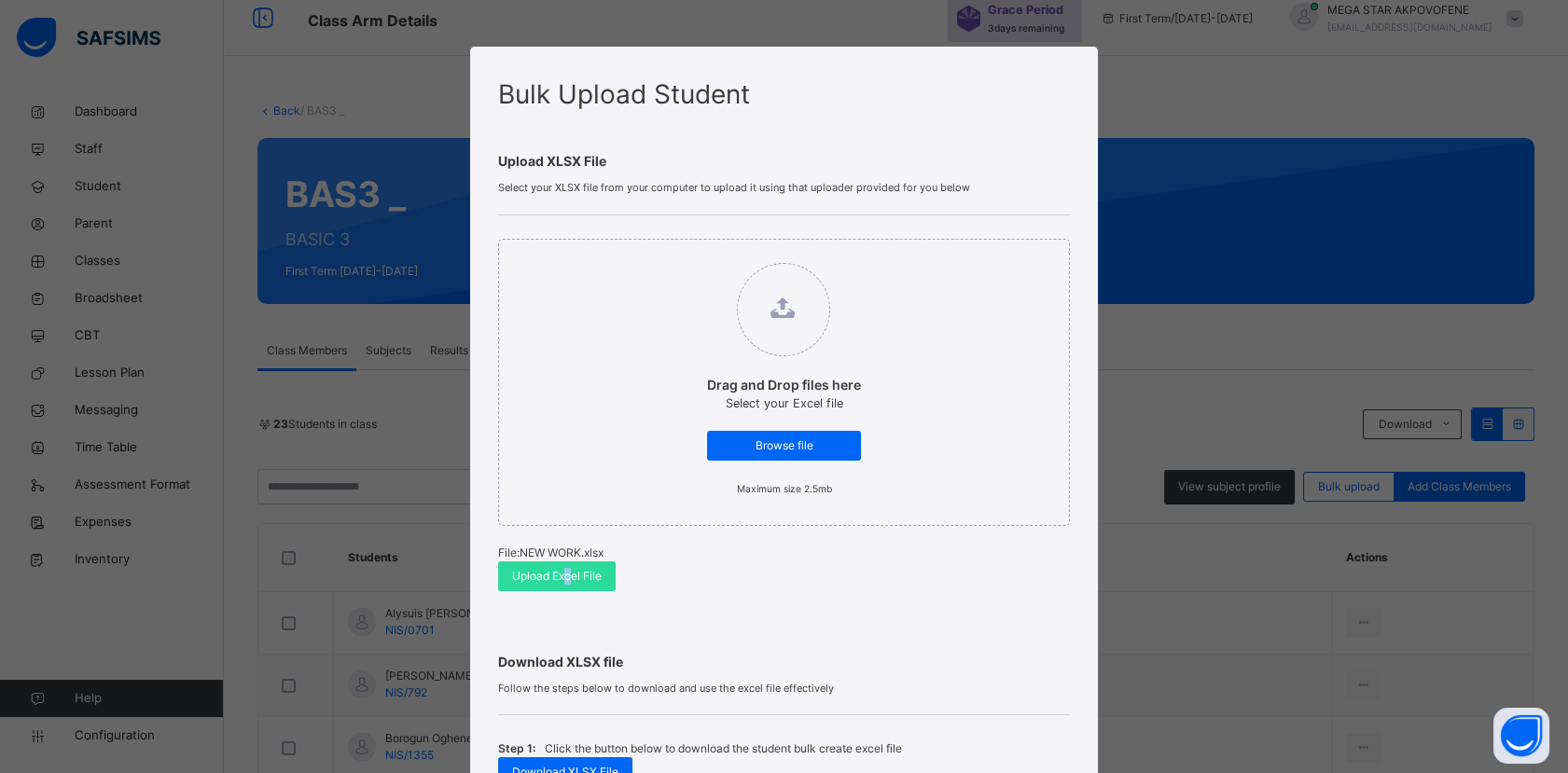
scroll to position [0, 0]
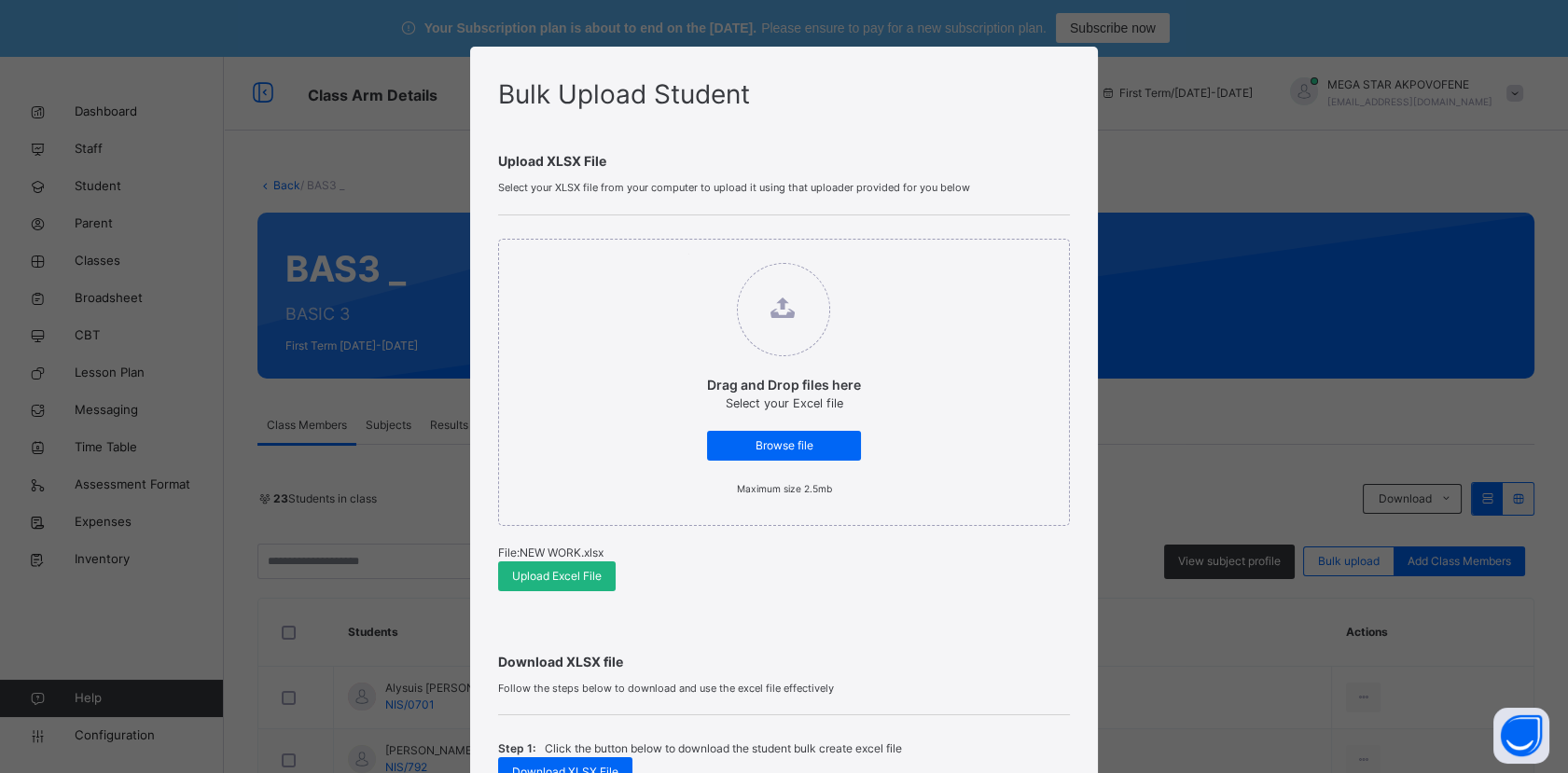
click at [515, 574] on span "Upload Excel File" at bounding box center [556, 576] width 89 height 17
click at [519, 579] on span "Upload Excel File" at bounding box center [556, 576] width 89 height 17
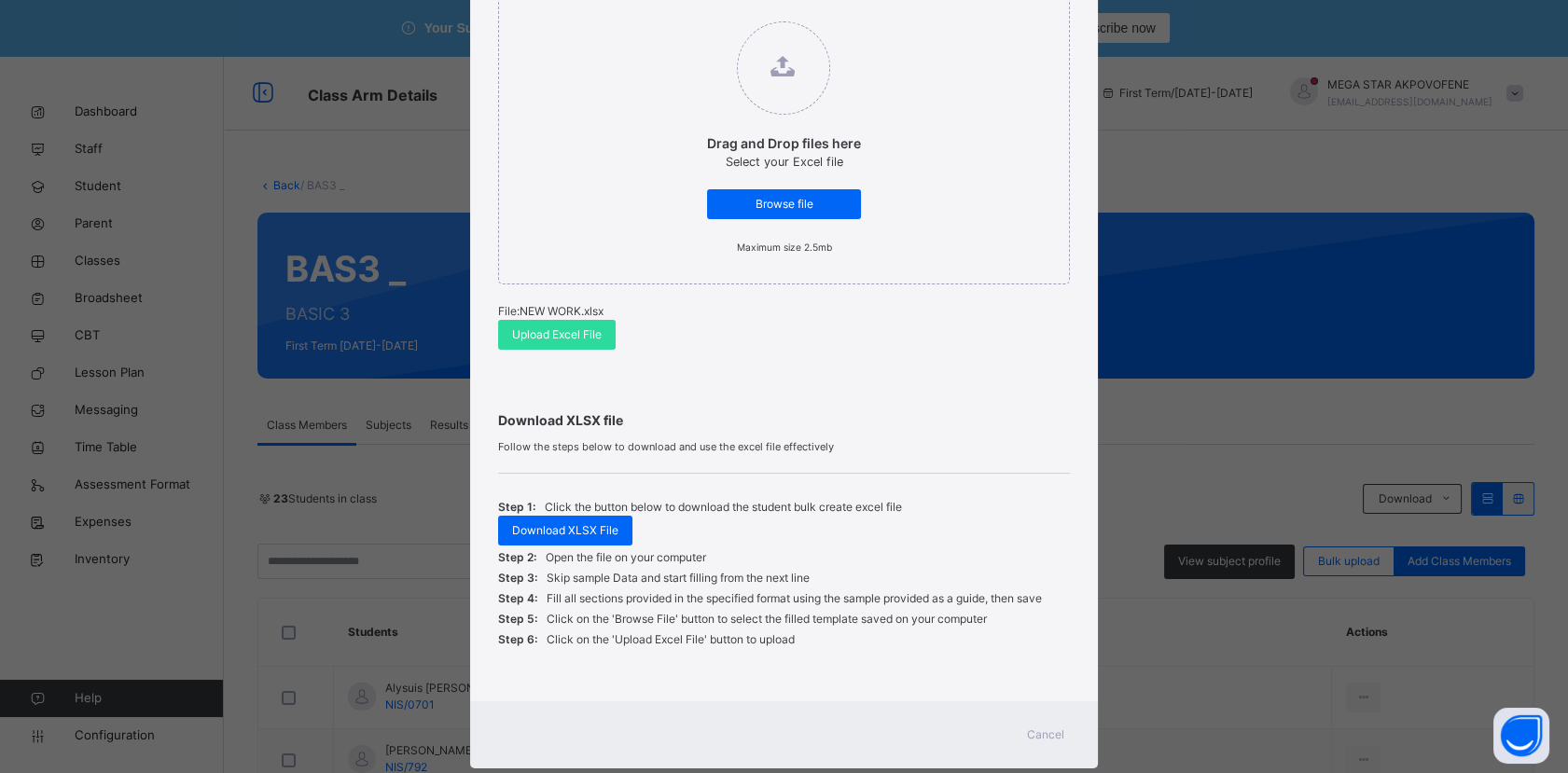
scroll to position [283, 0]
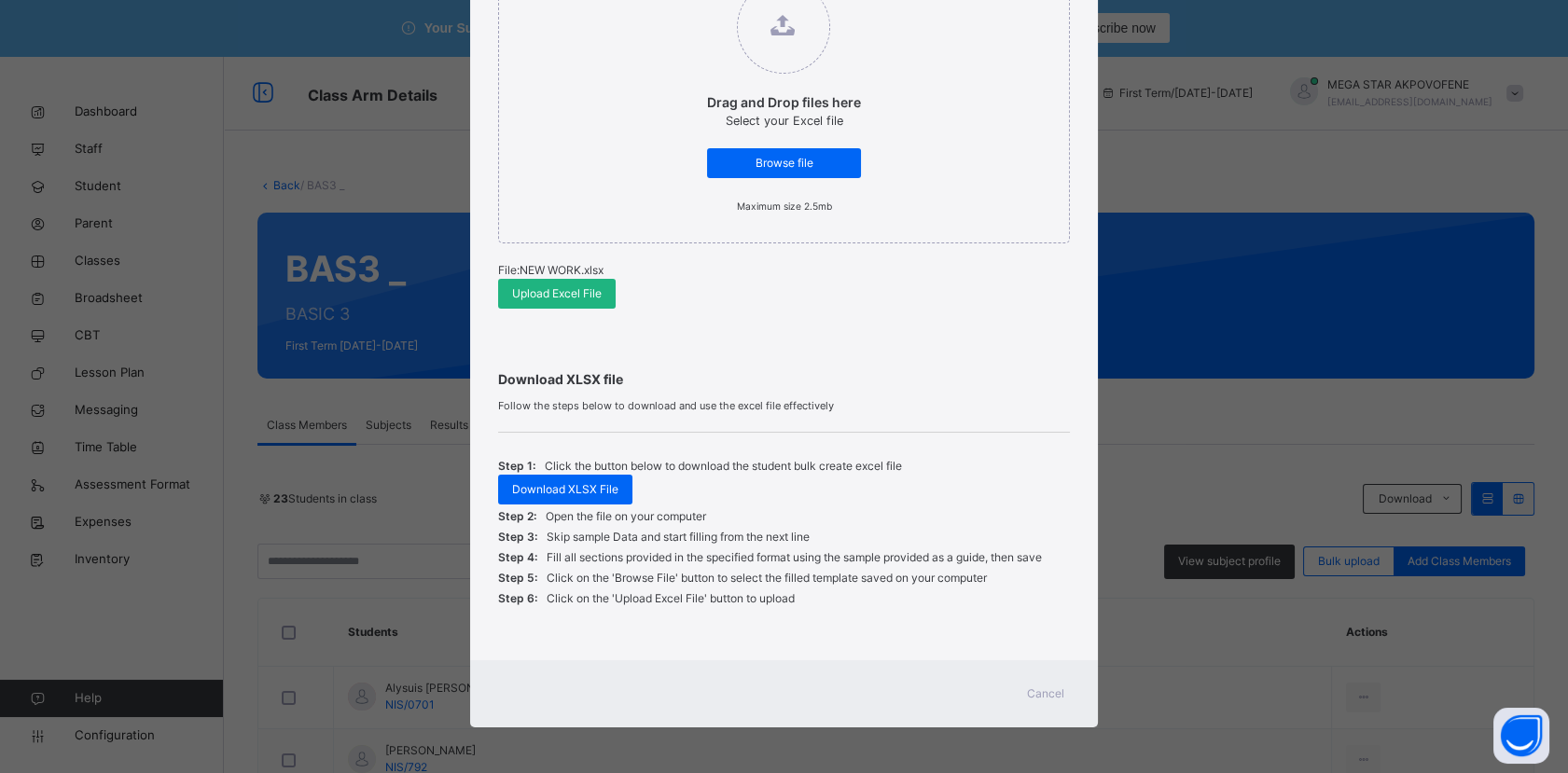
click at [557, 290] on span "Upload Excel File" at bounding box center [556, 294] width 89 height 17
click at [1037, 692] on span "Cancel" at bounding box center [1045, 693] width 37 height 17
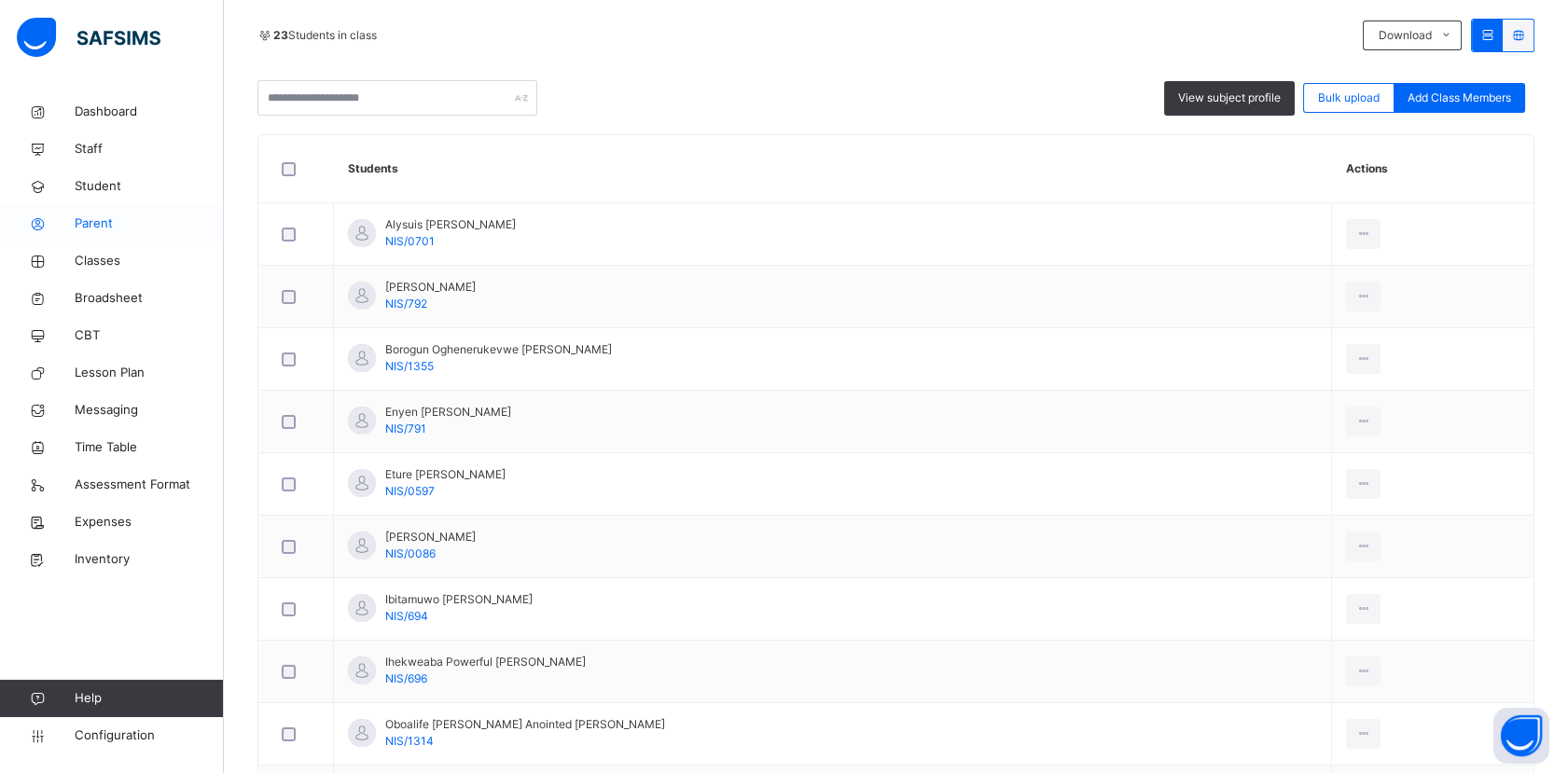
scroll to position [394, 0]
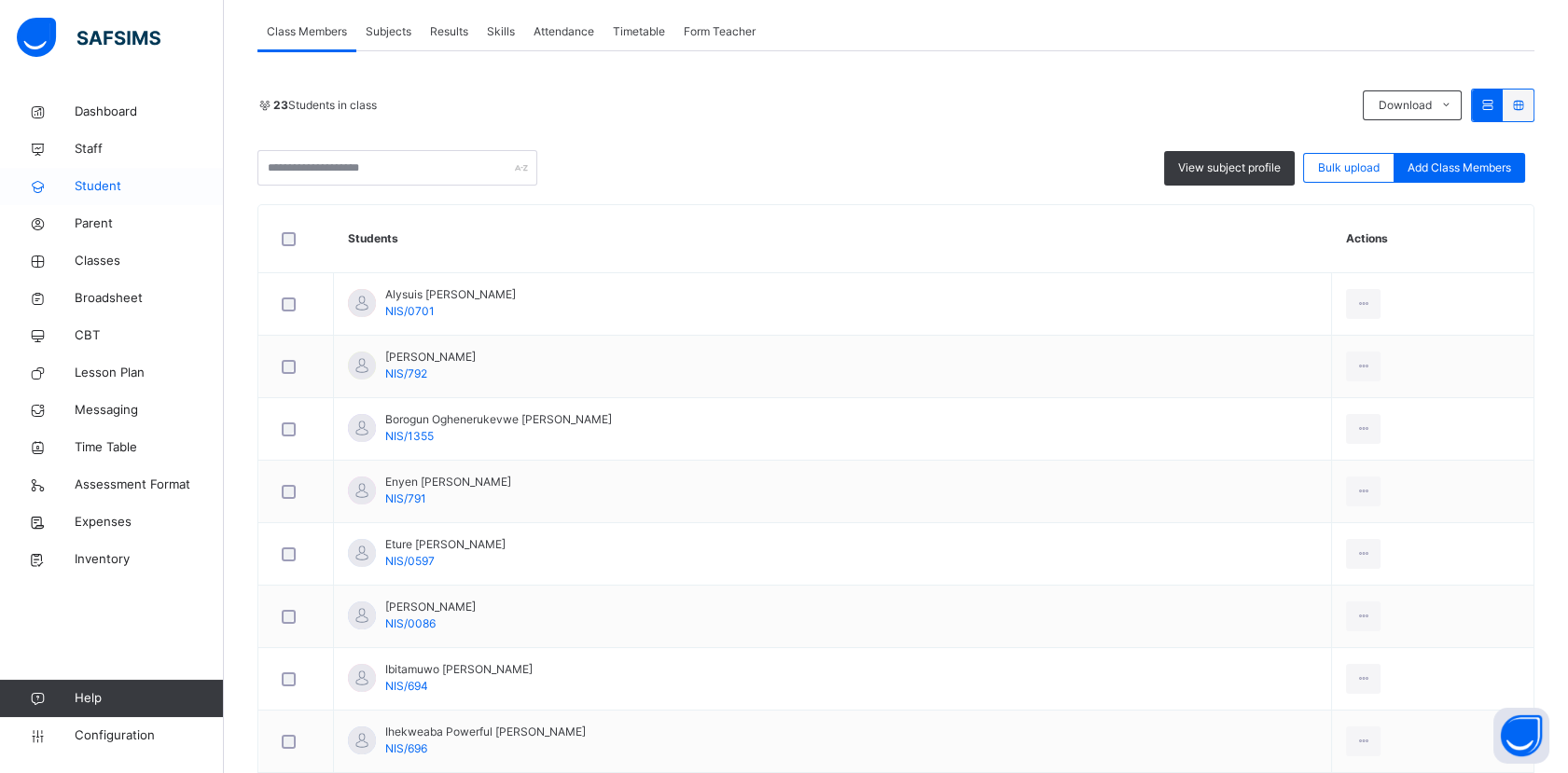
click at [91, 180] on span "Student" at bounding box center [149, 186] width 149 height 19
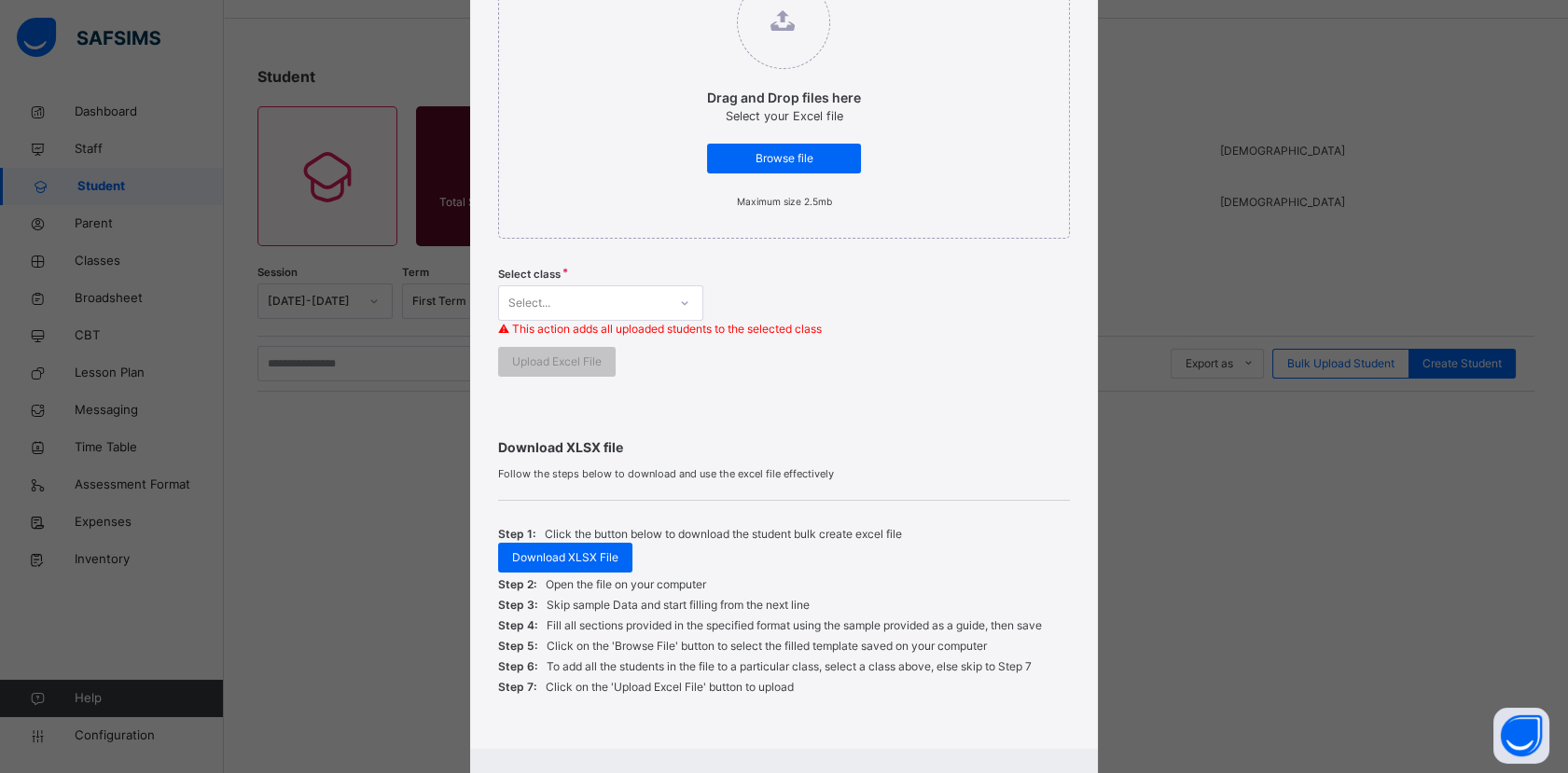
scroll to position [376, 0]
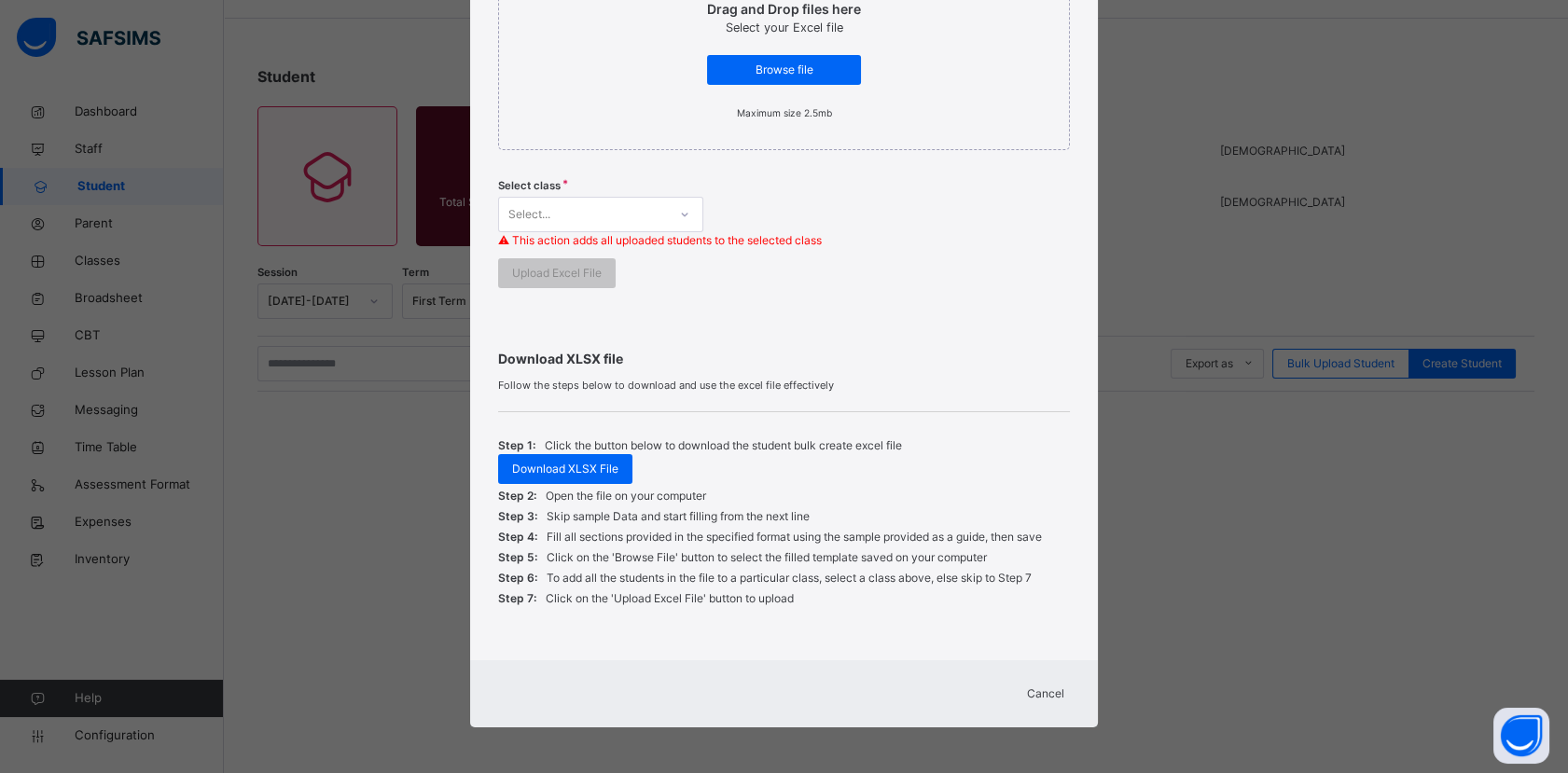
click at [1045, 683] on div "Cancel" at bounding box center [1045, 693] width 67 height 29
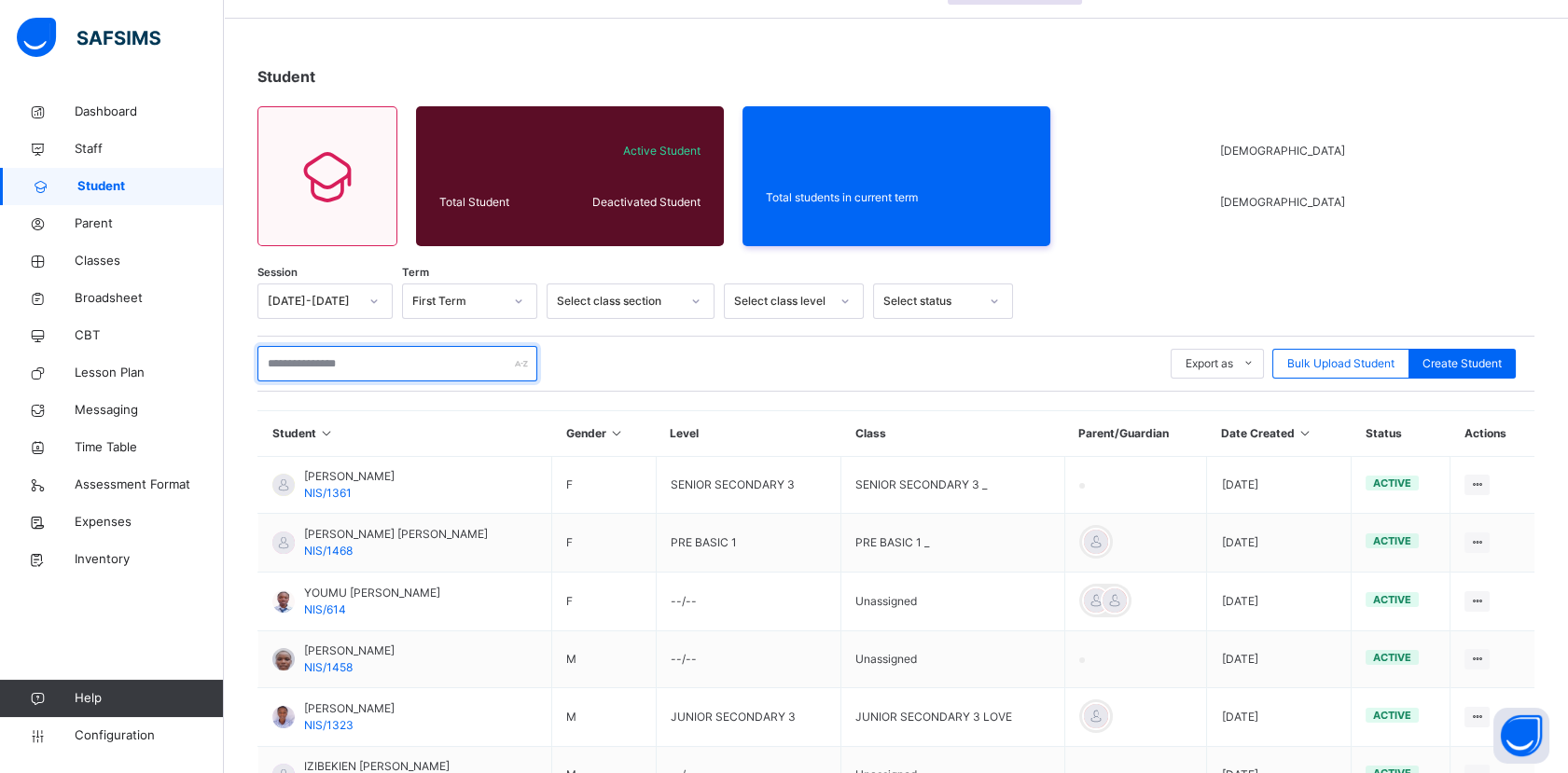
click at [381, 359] on input "text" at bounding box center [397, 363] width 280 height 35
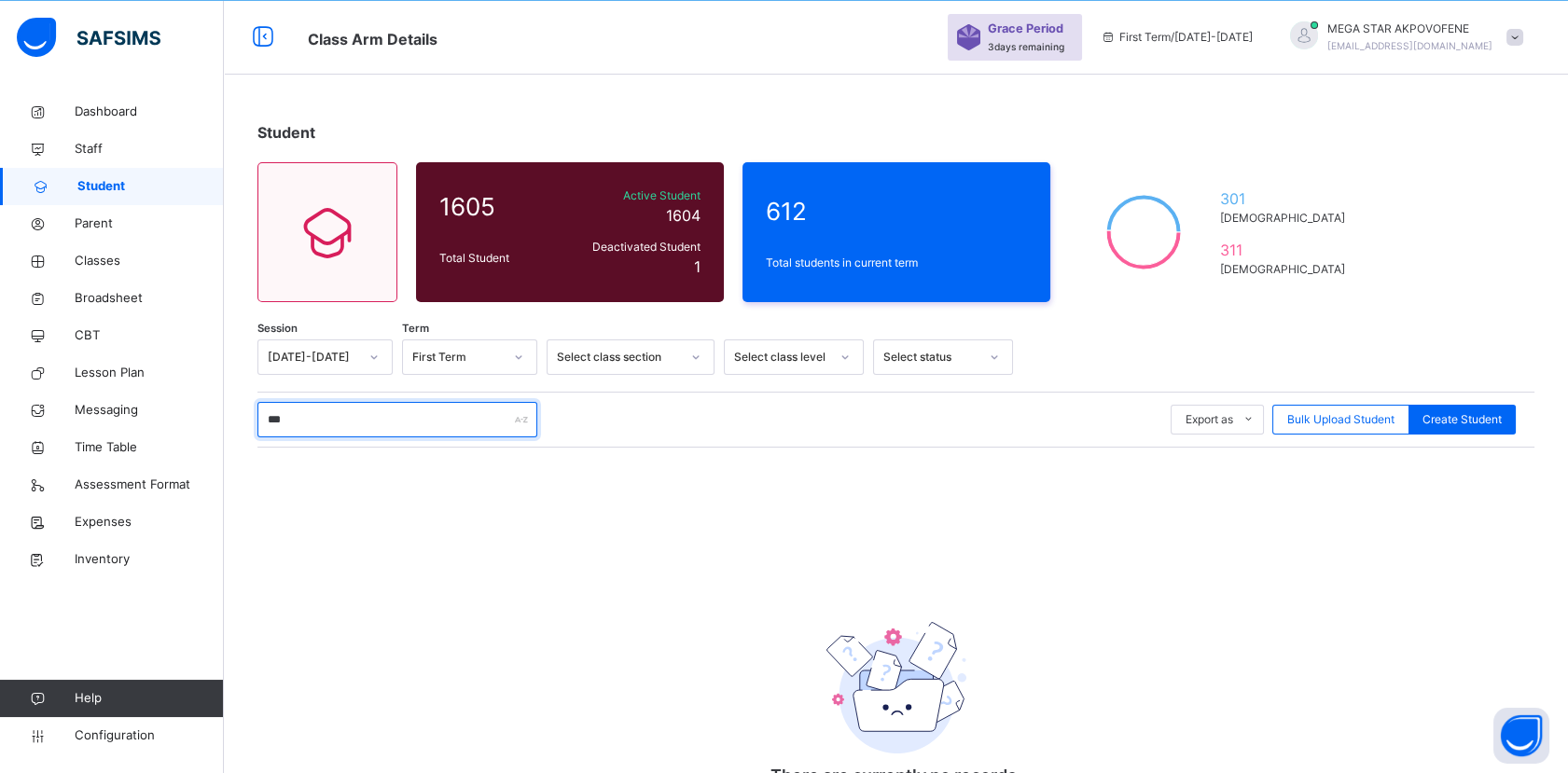
scroll to position [112, 0]
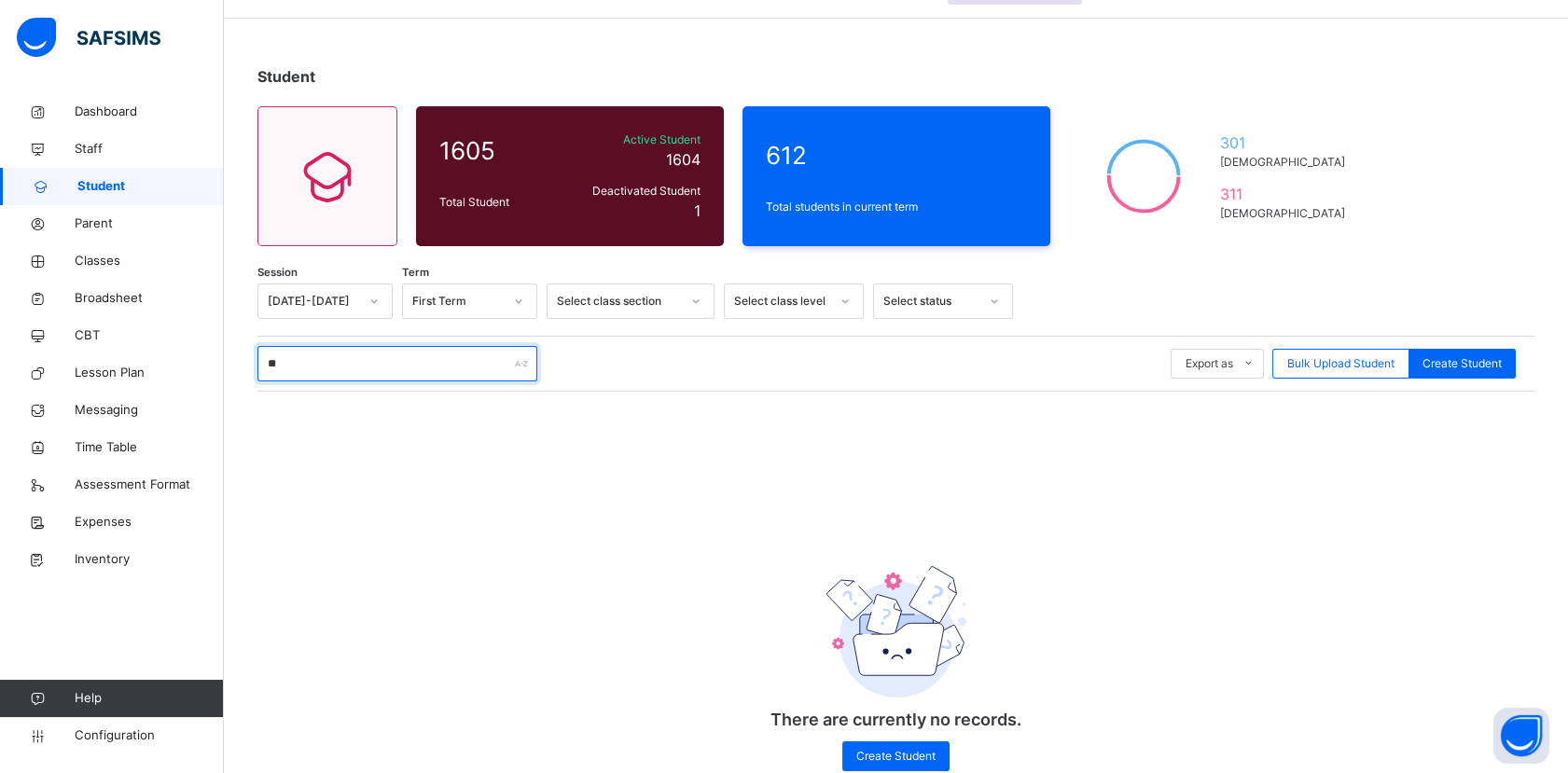
type input "*"
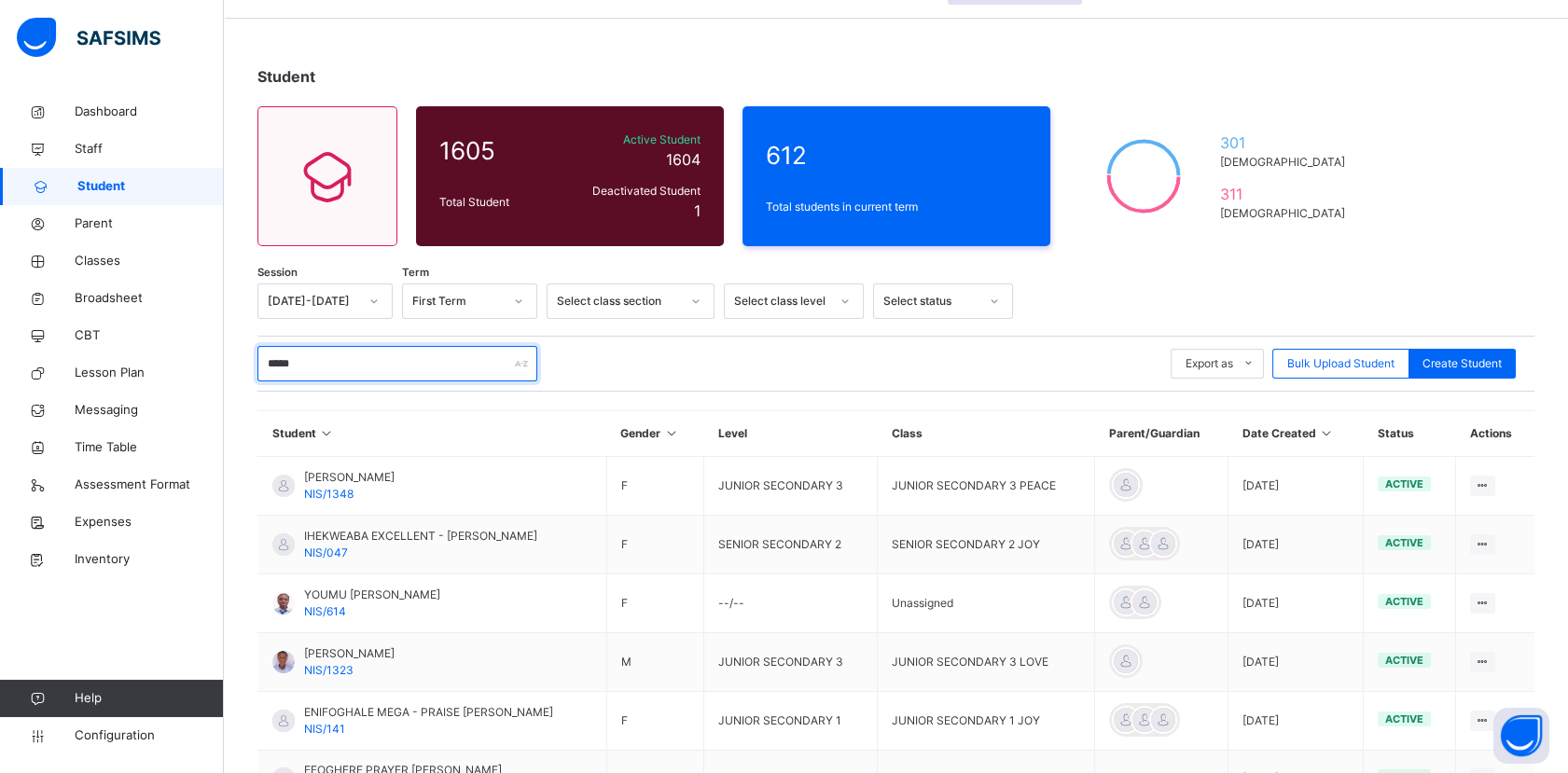
scroll to position [56, 0]
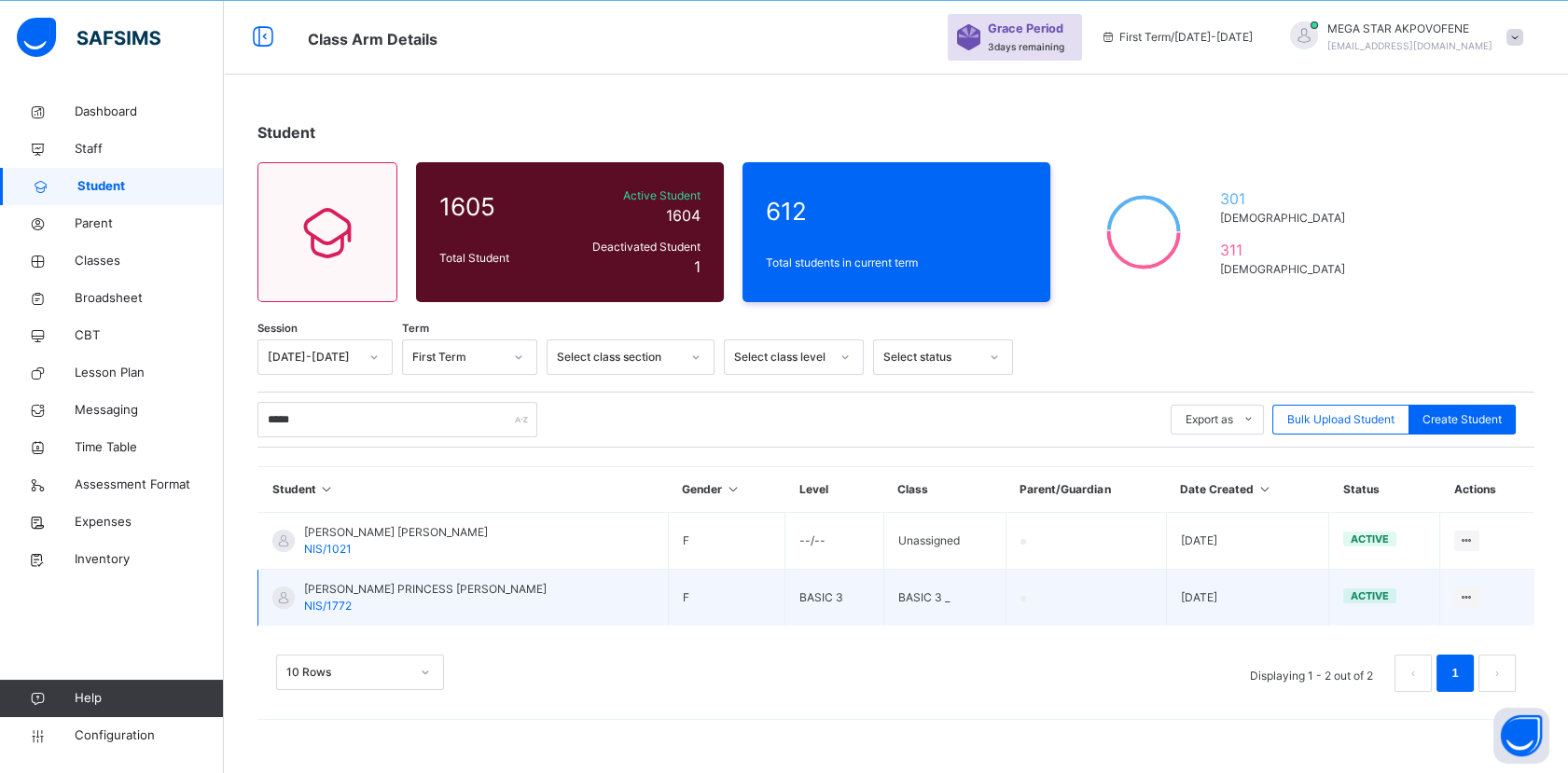
click at [883, 593] on td "BASIC 3 _" at bounding box center [944, 598] width 122 height 57
click at [785, 599] on td "BASIC 3" at bounding box center [834, 598] width 99 height 57
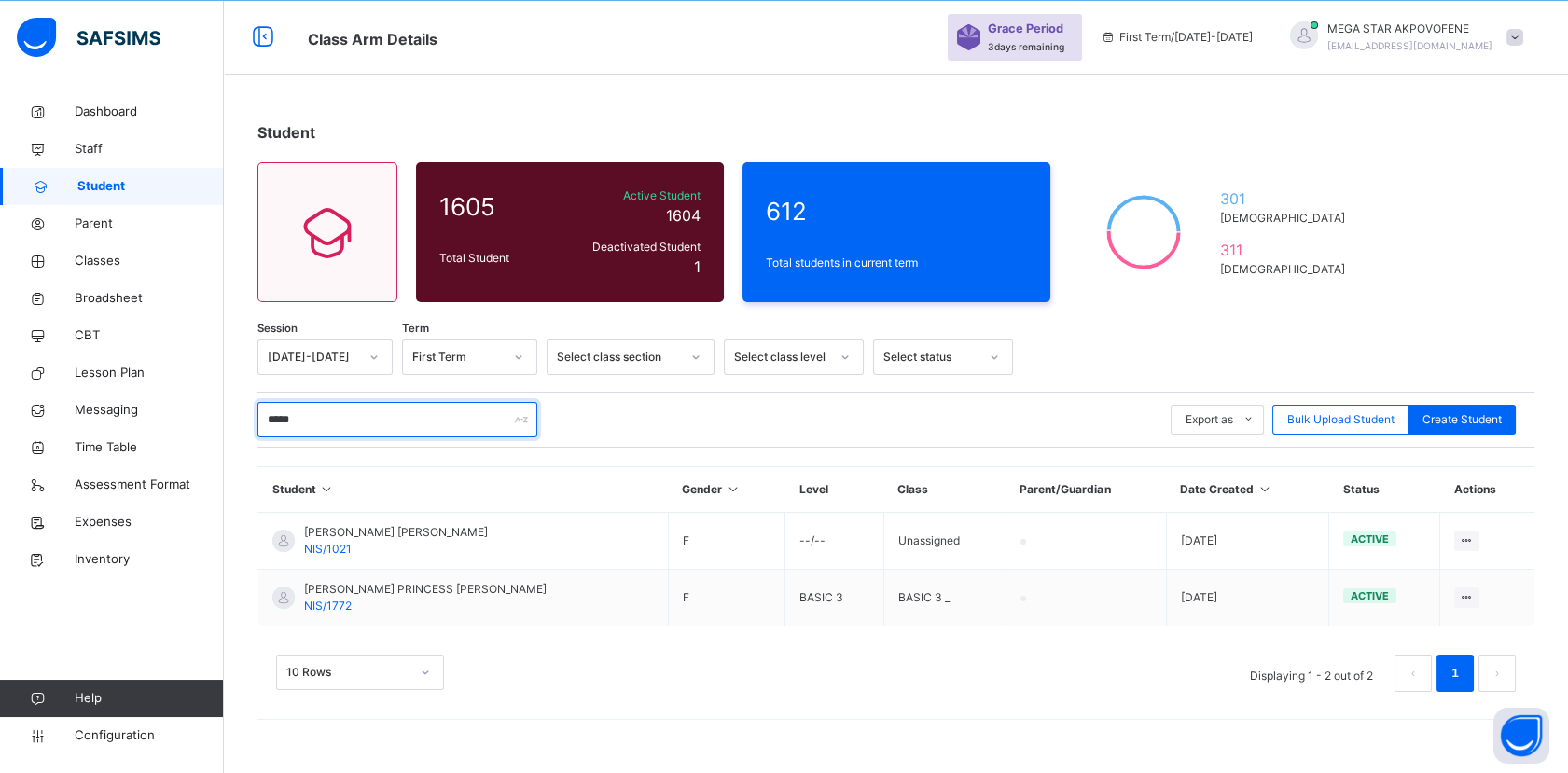
drag, startPoint x: 313, startPoint y: 422, endPoint x: 226, endPoint y: 428, distance: 87.2
click at [226, 428] on div "Student 1605 Total Student Active Student 1604 Deactivated Student 1 612 Total …" at bounding box center [896, 415] width 1344 height 645
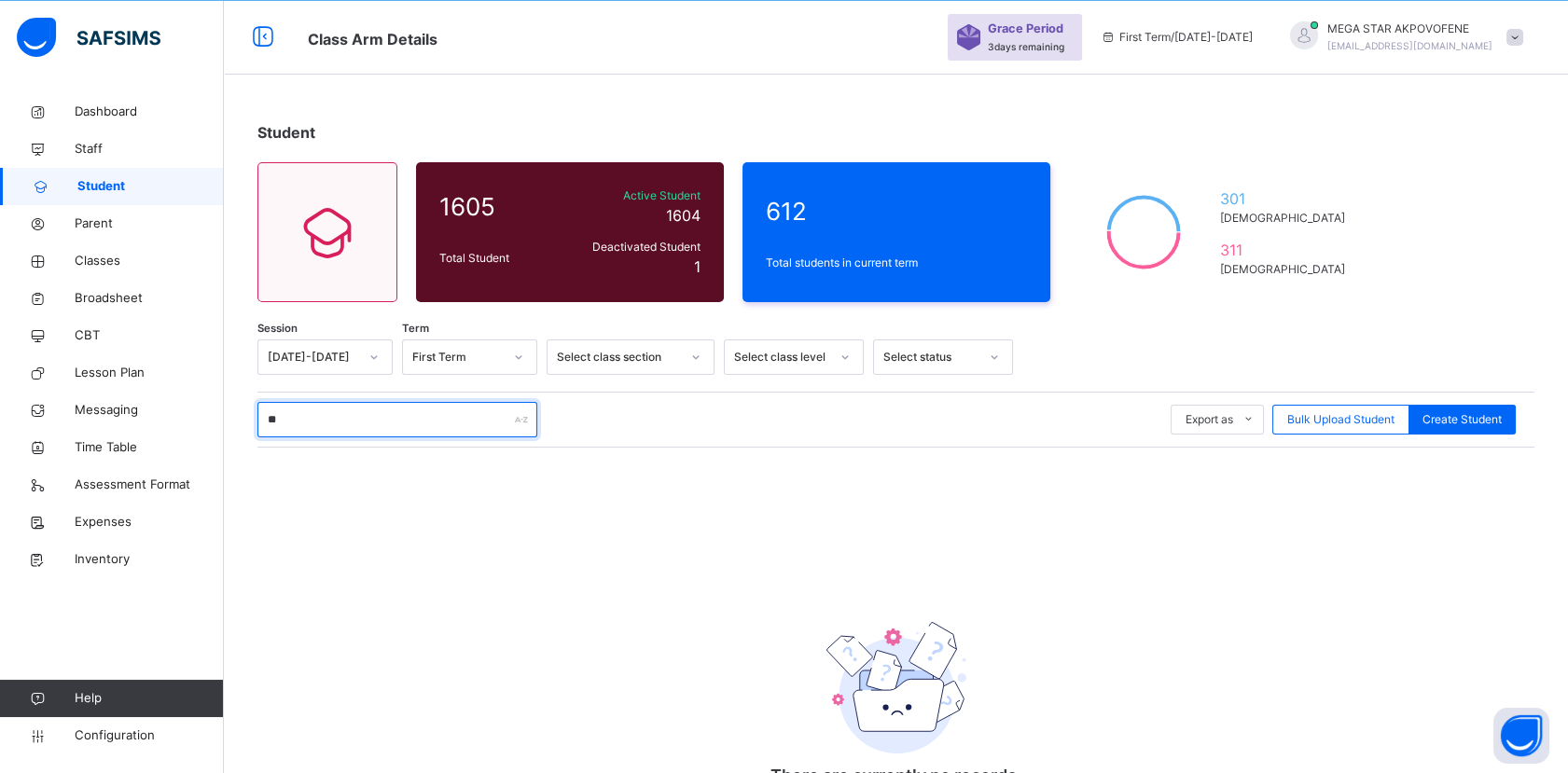
type input "*"
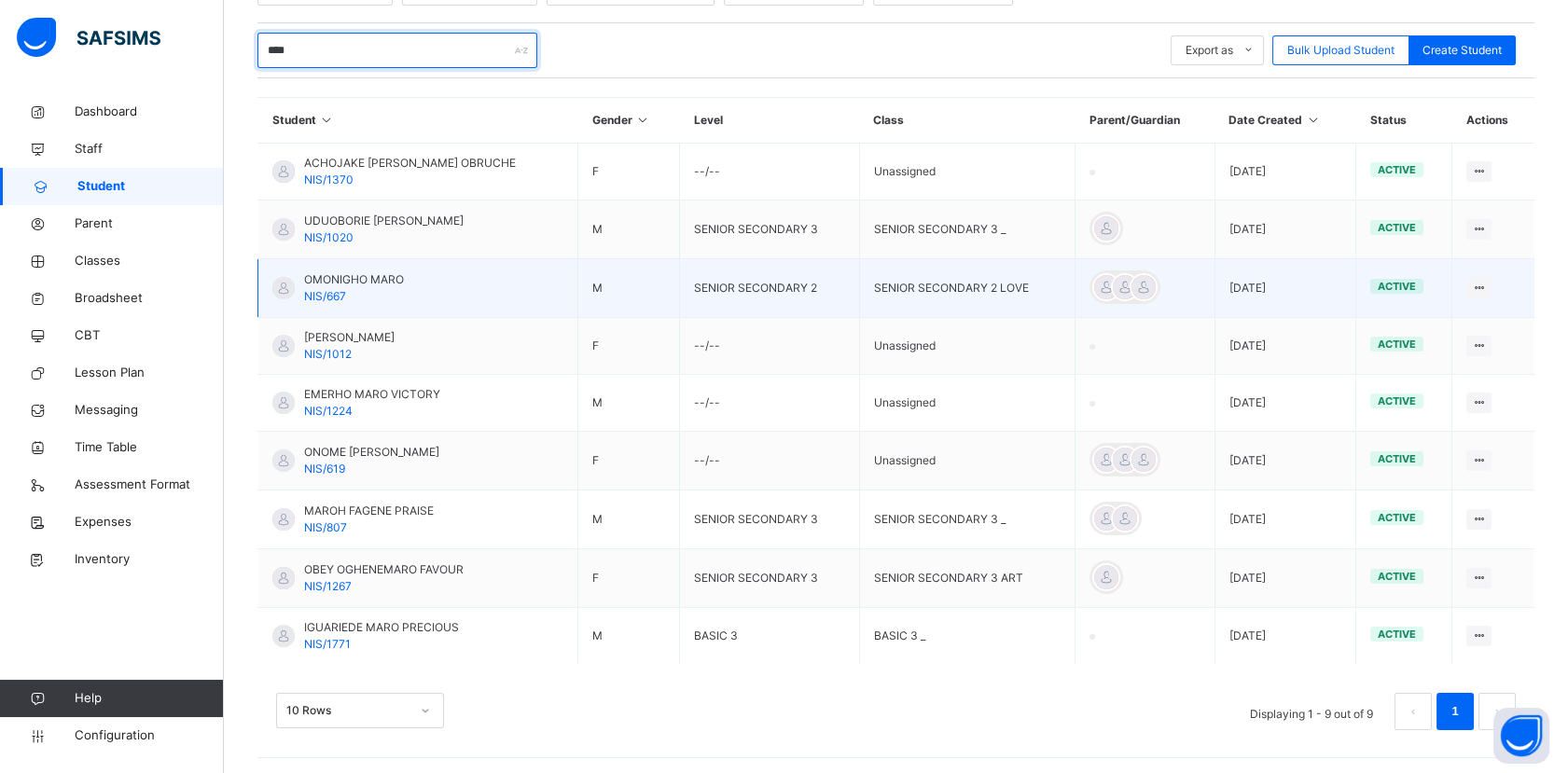
scroll to position [115, 0]
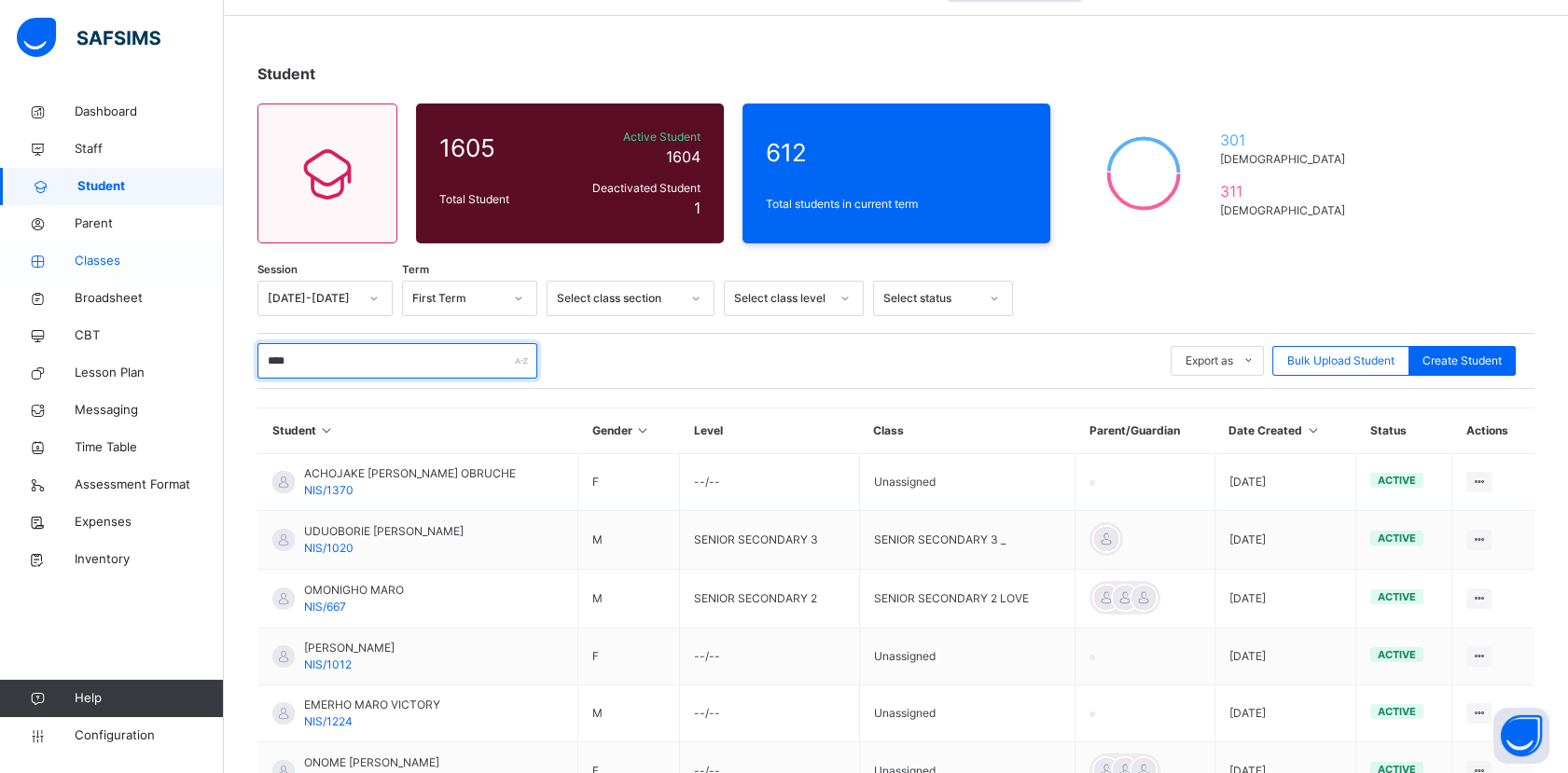
type input "****"
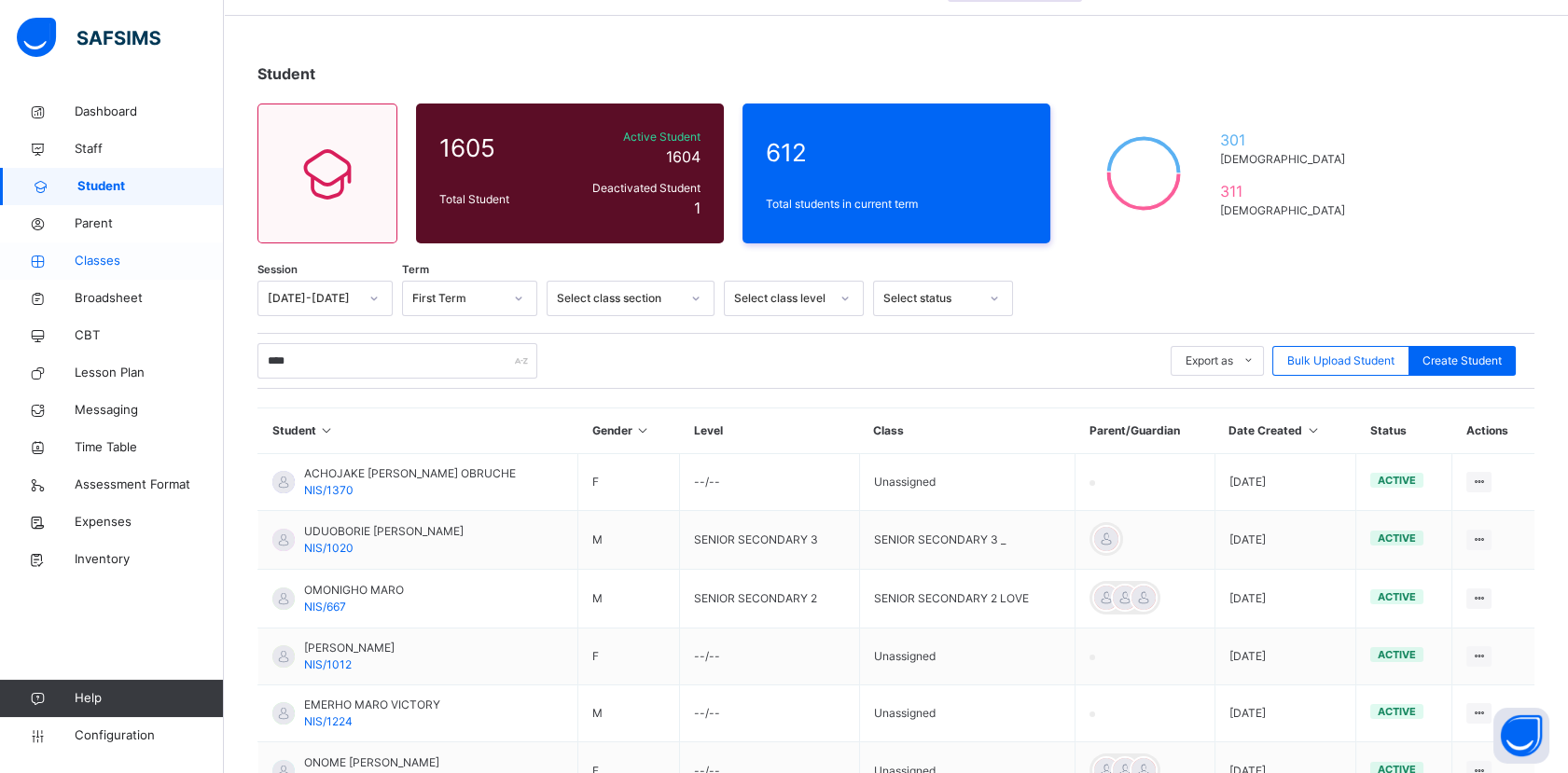
click at [106, 265] on span "Classes" at bounding box center [149, 260] width 149 height 19
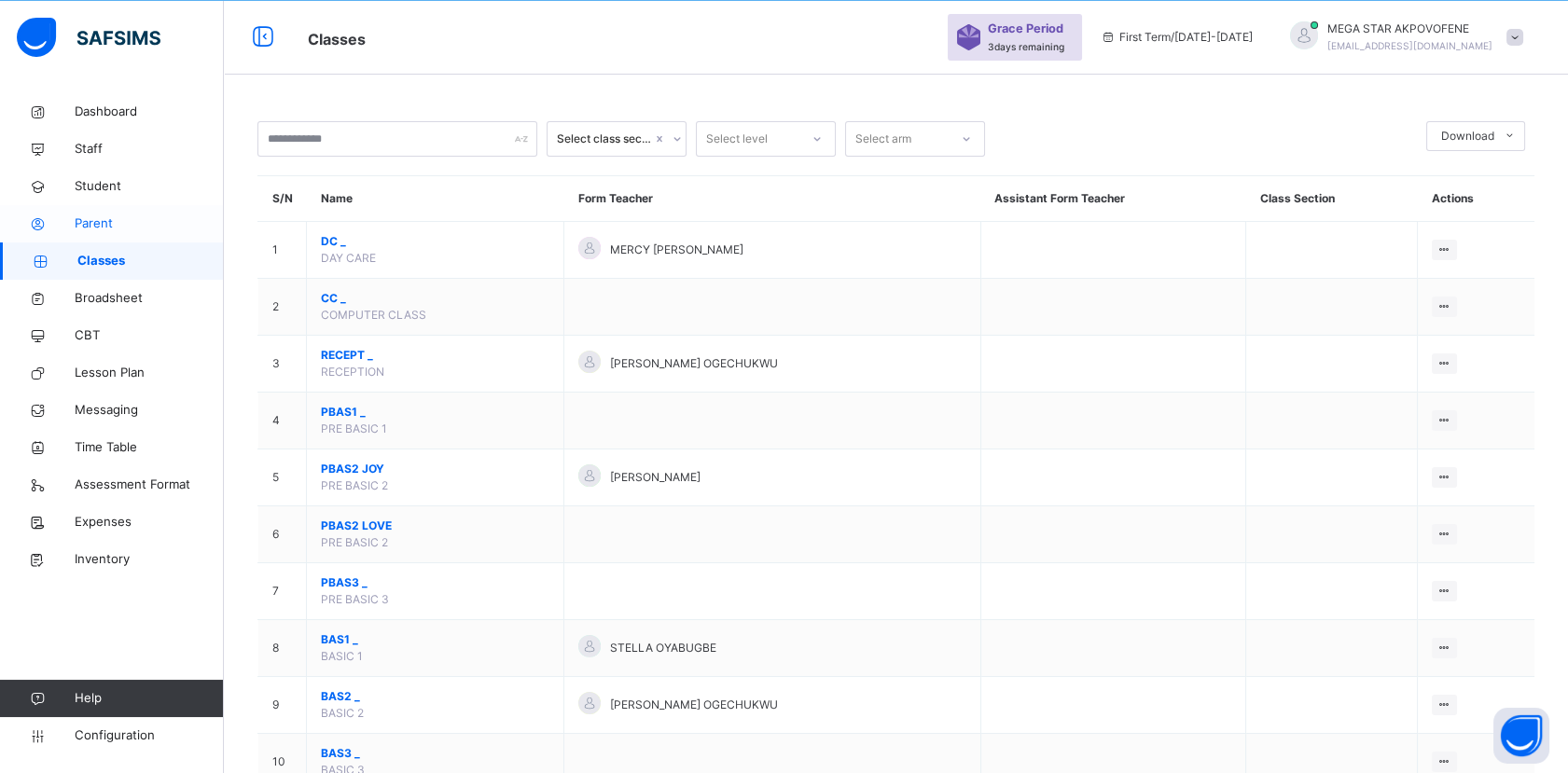
scroll to position [115, 0]
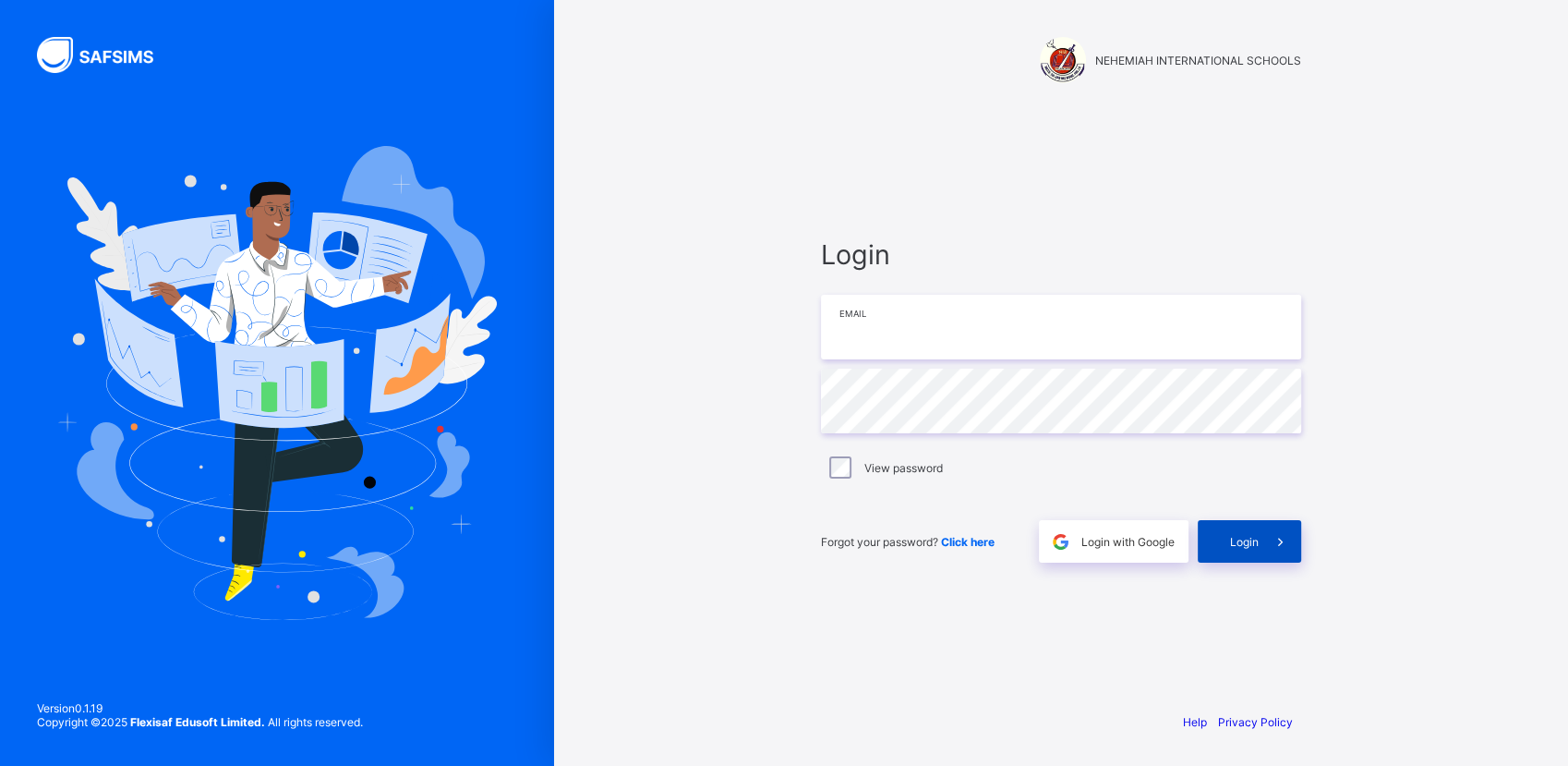
type input "**********"
click at [1249, 528] on div "Login" at bounding box center [1249, 542] width 103 height 43
type input "**********"
click at [1239, 548] on div "Login" at bounding box center [1249, 542] width 103 height 43
